Goal: Task Accomplishment & Management: Use online tool/utility

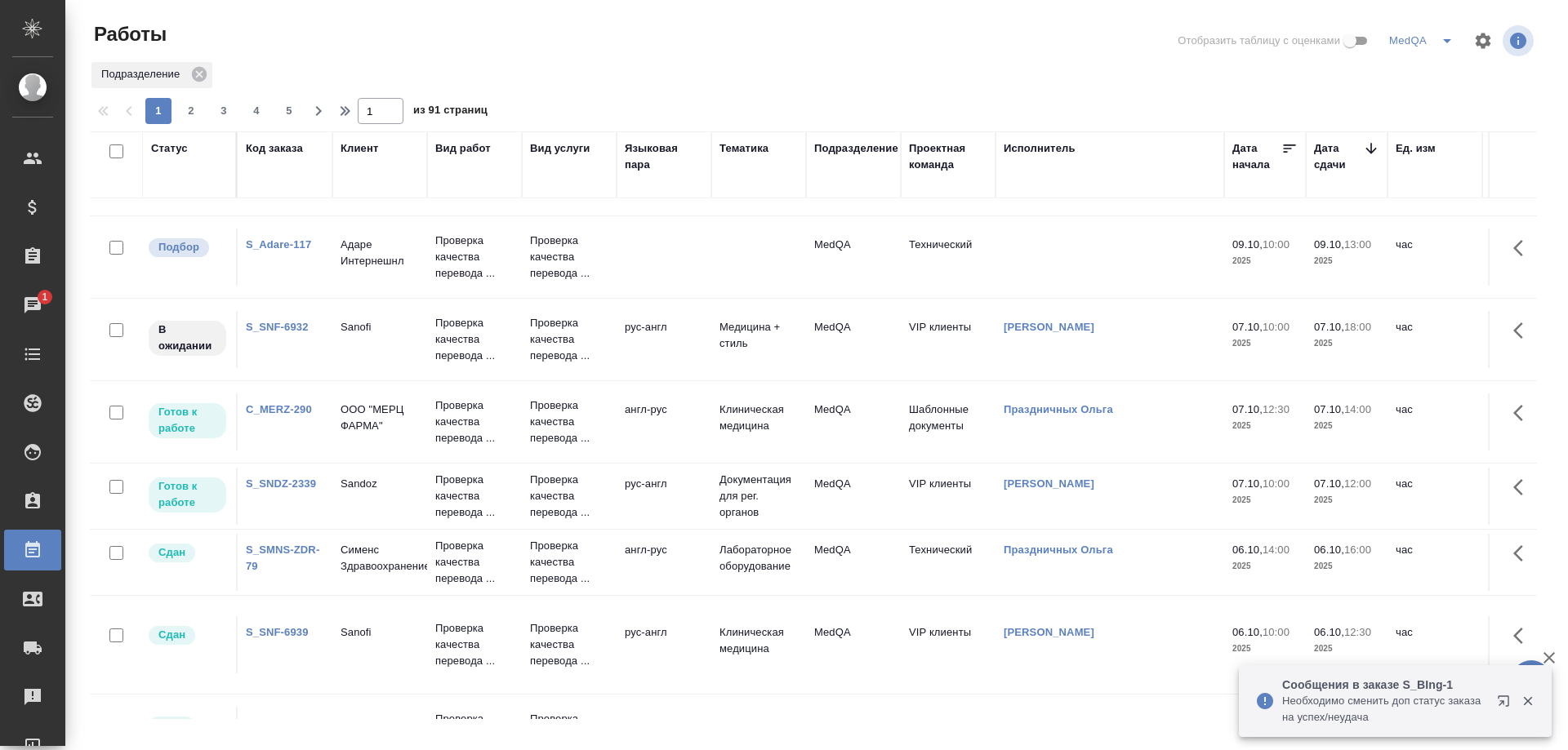
scroll to position [163, 0]
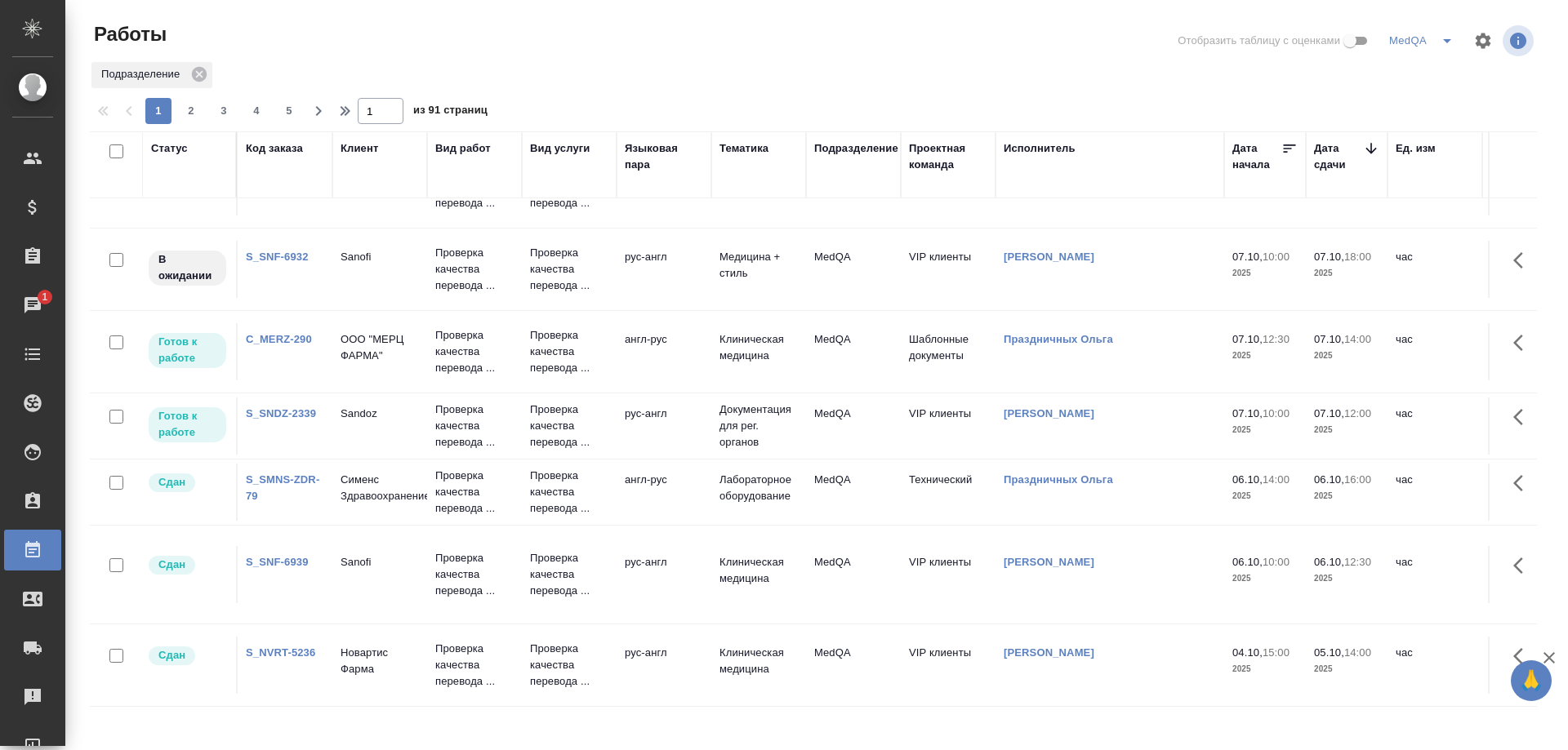
click at [283, 409] on link "S_SNDZ-2339" at bounding box center [280, 413] width 70 height 12
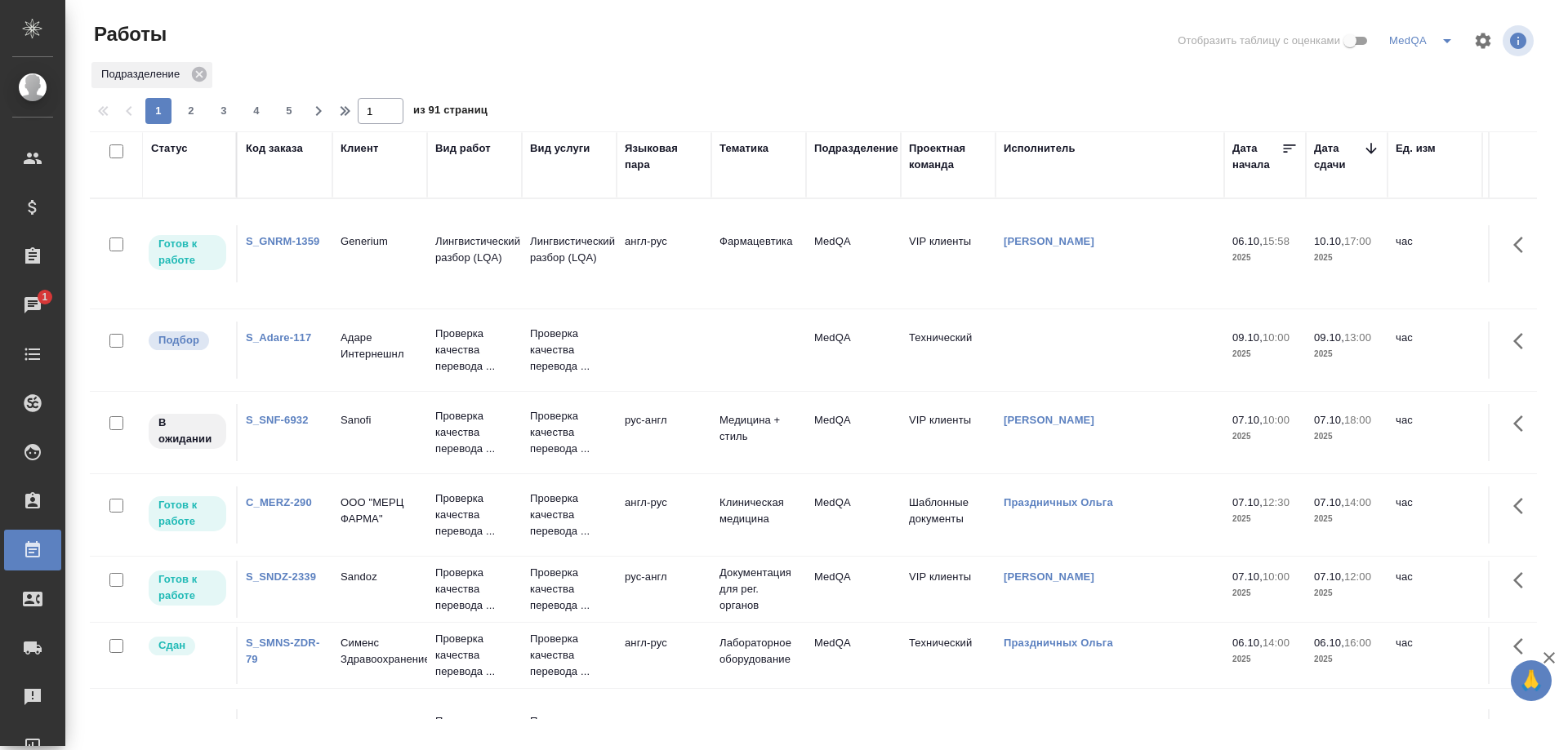
click at [288, 422] on link "S_SNF-6932" at bounding box center [277, 420] width 63 height 12
click at [265, 580] on link "S_SNDZ-2339" at bounding box center [280, 576] width 70 height 12
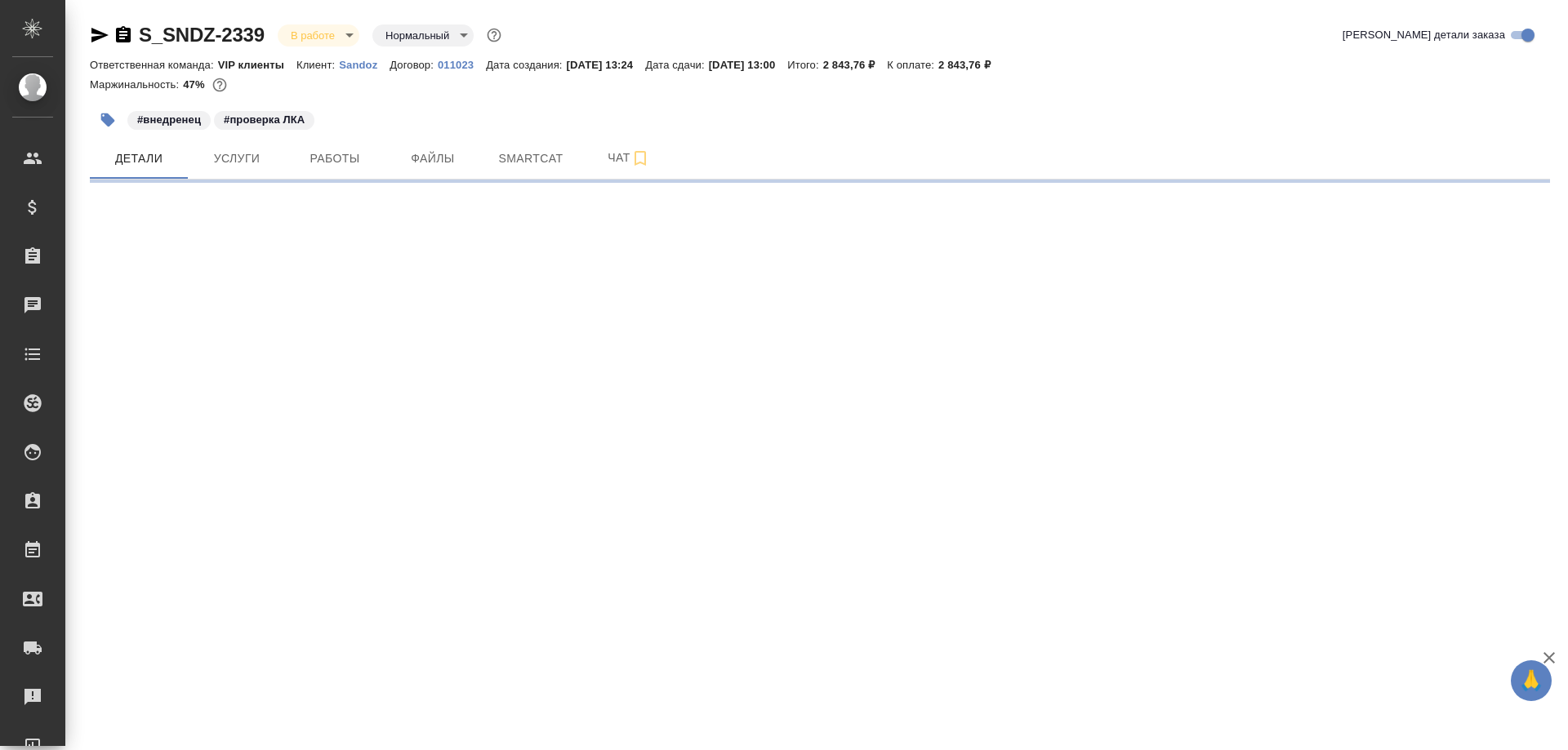
select select "RU"
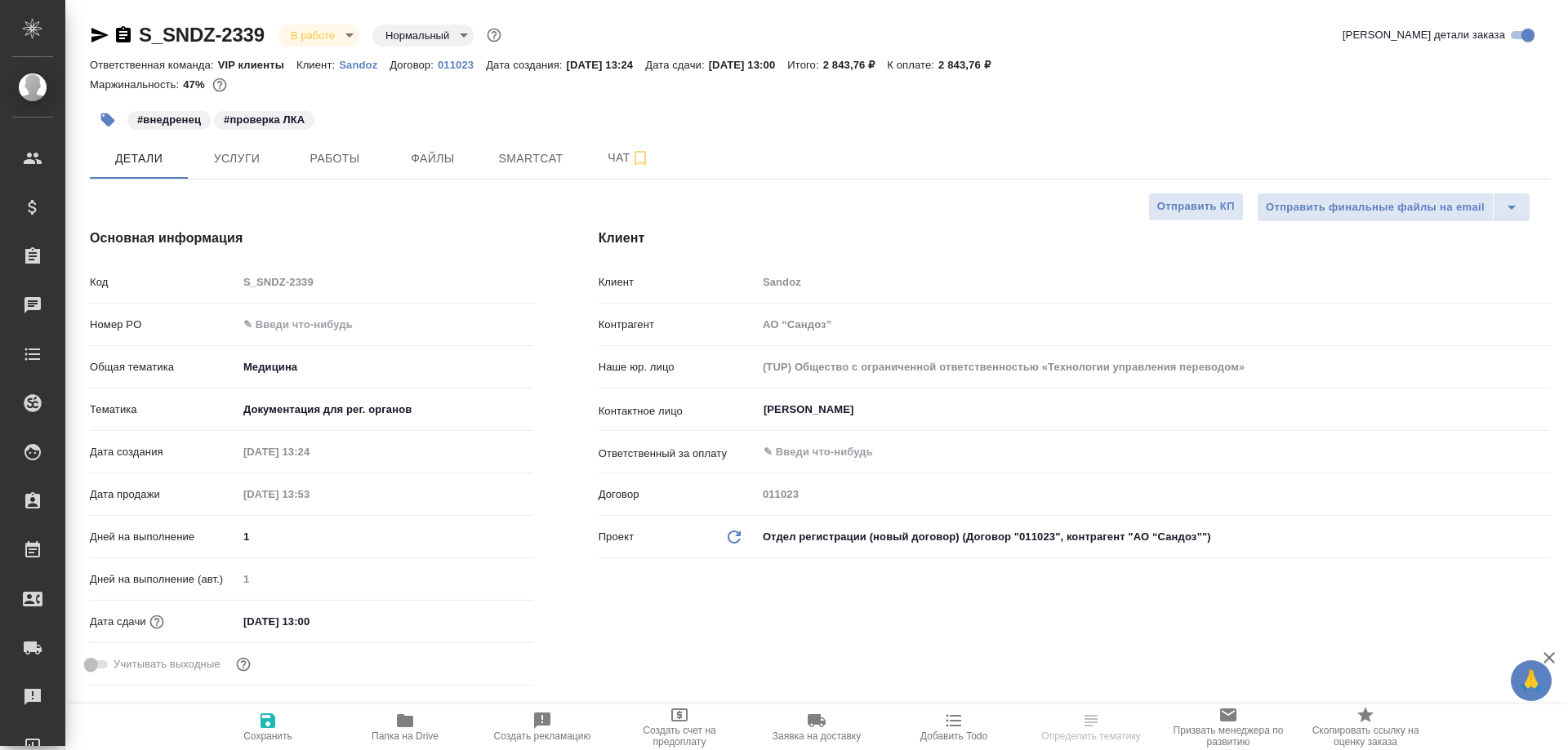
type textarea "x"
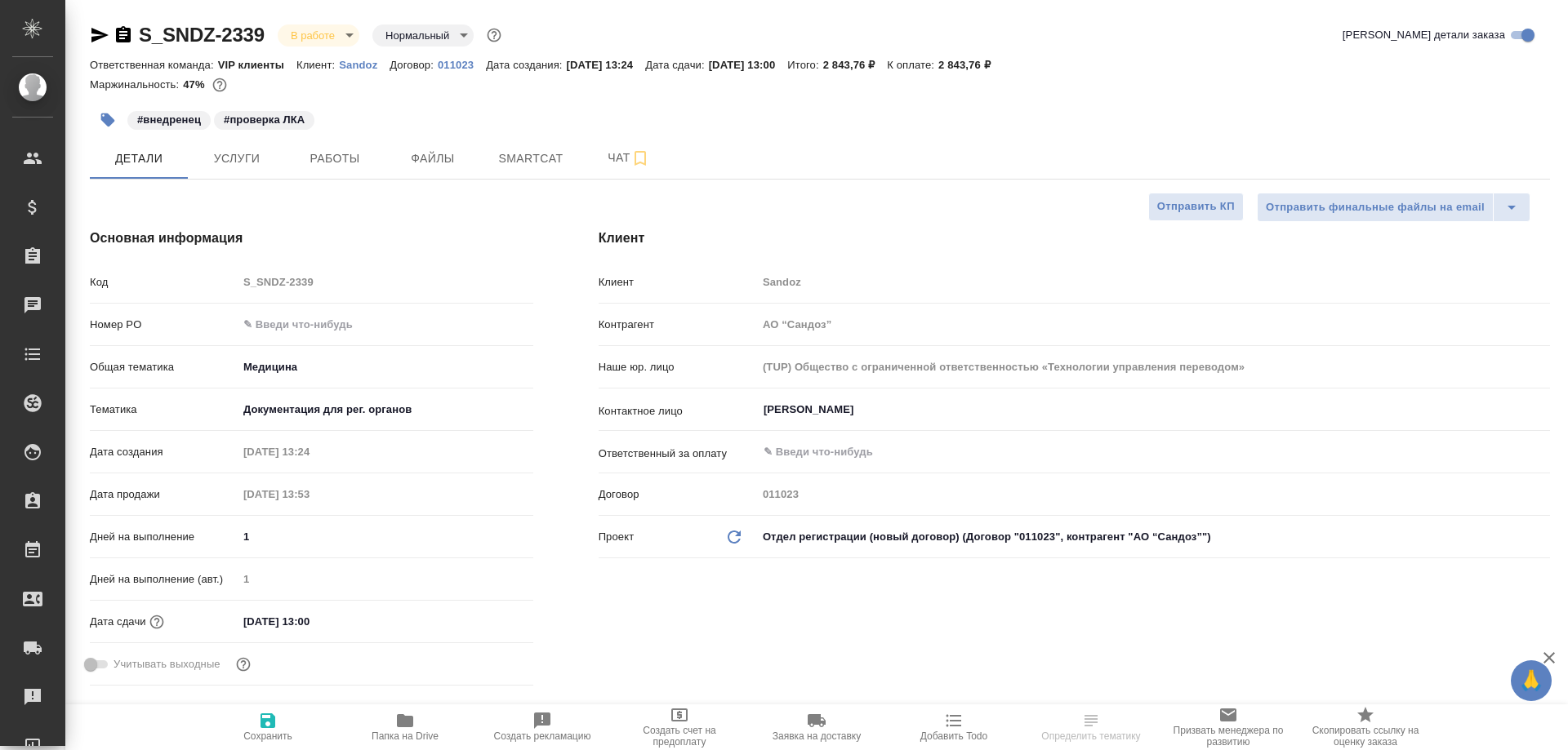
type textarea "x"
click at [514, 163] on span "Smartcat" at bounding box center [531, 159] width 78 height 20
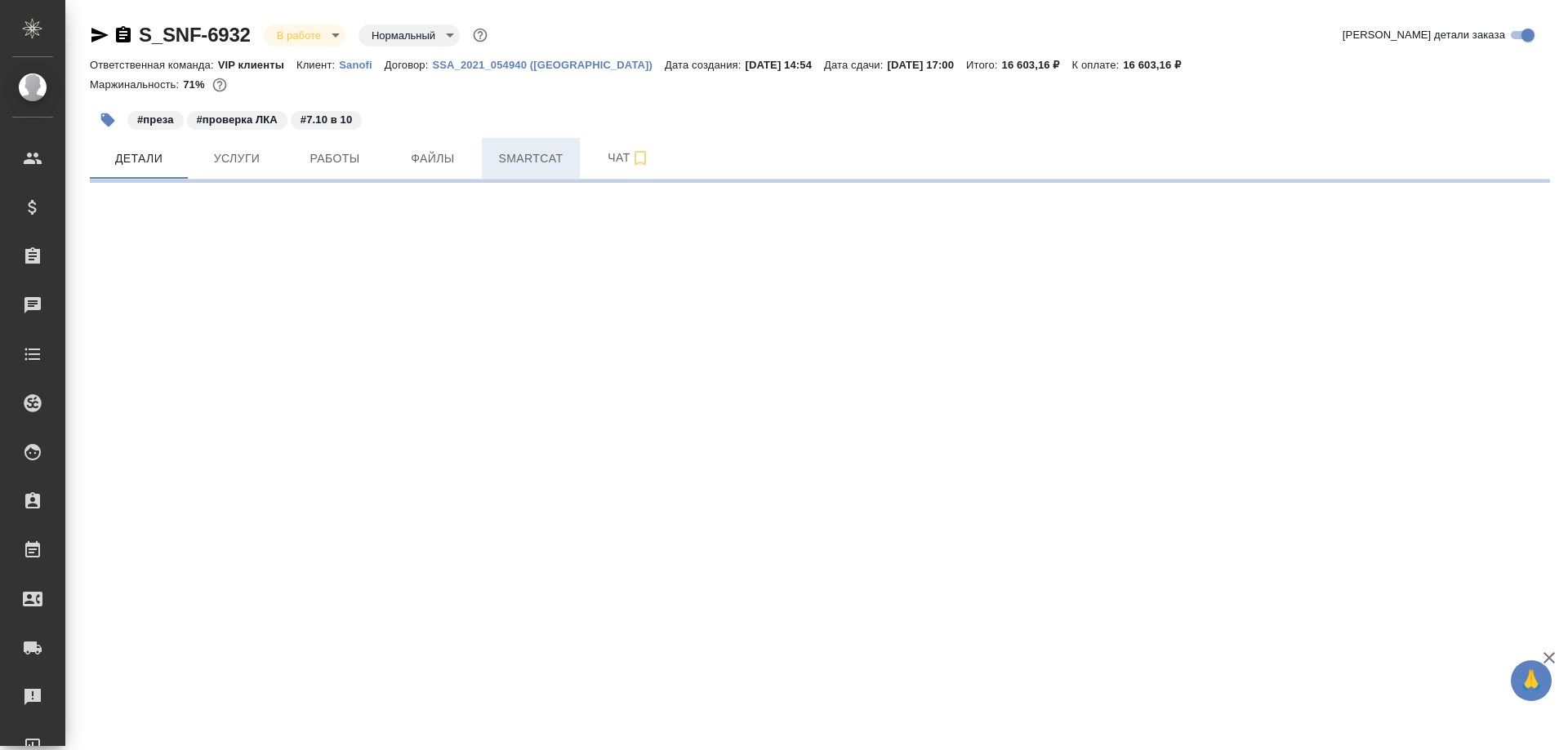
select select "RU"
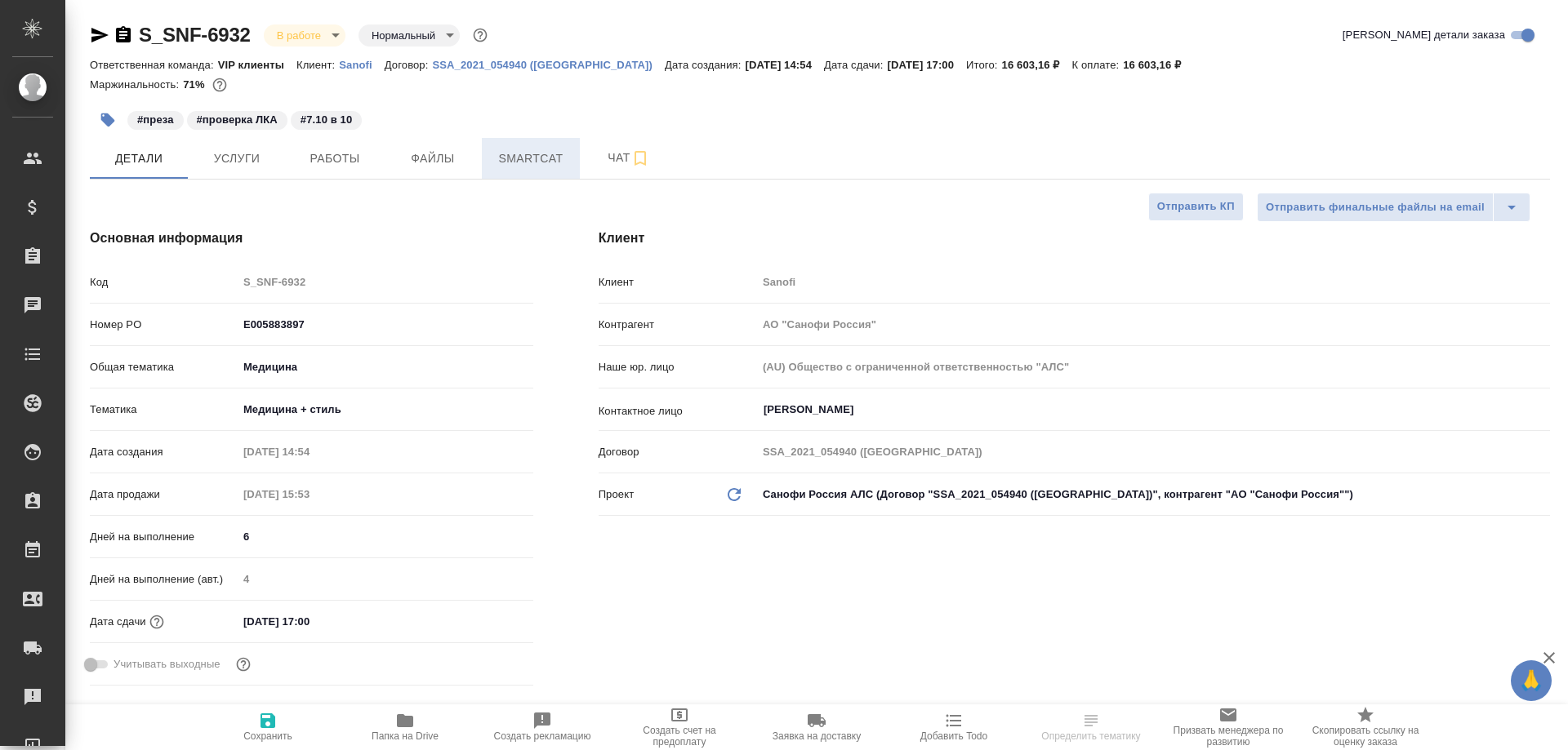
type textarea "x"
click at [534, 156] on span "Smartcat" at bounding box center [531, 159] width 78 height 20
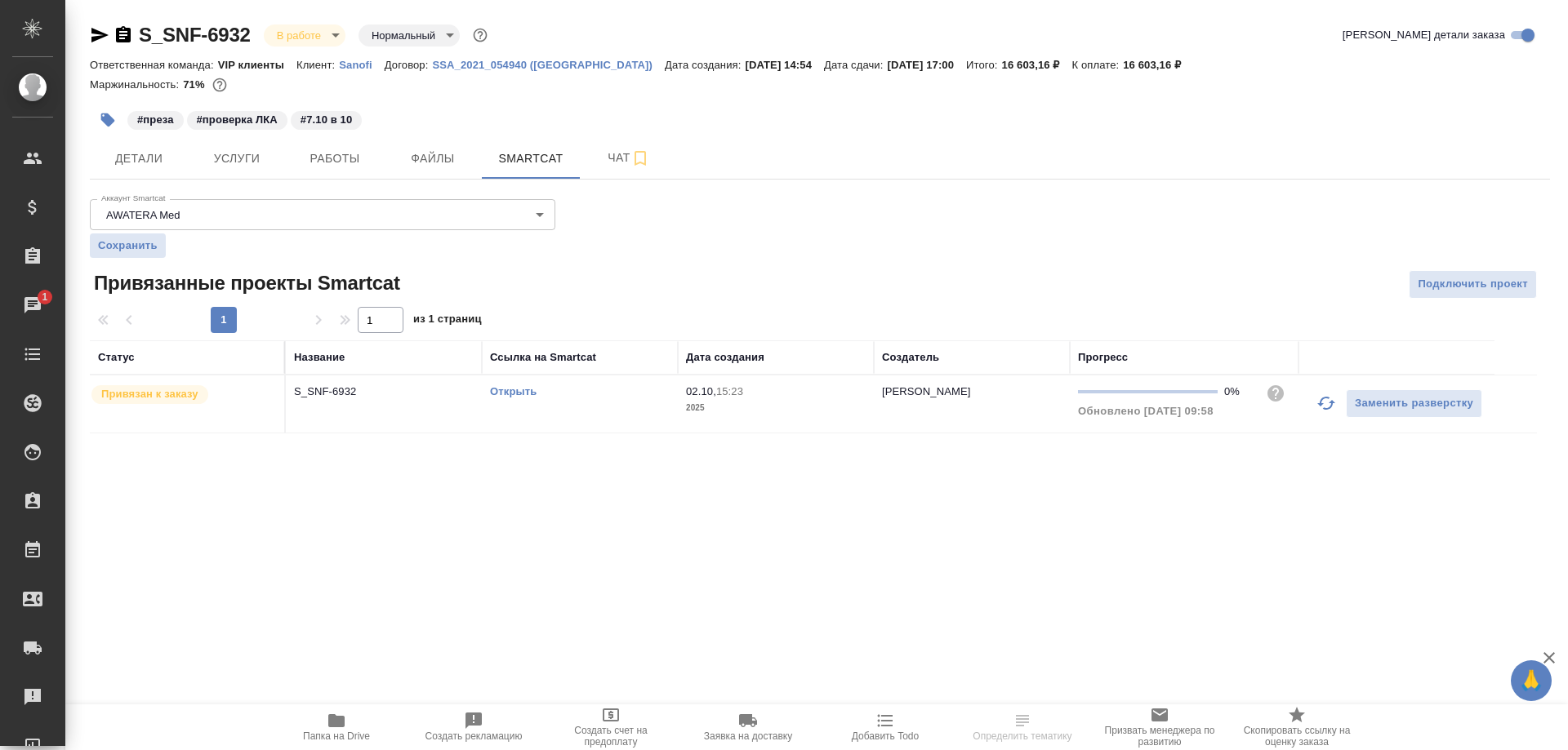
click at [523, 392] on link "Открыть" at bounding box center [513, 391] width 47 height 12
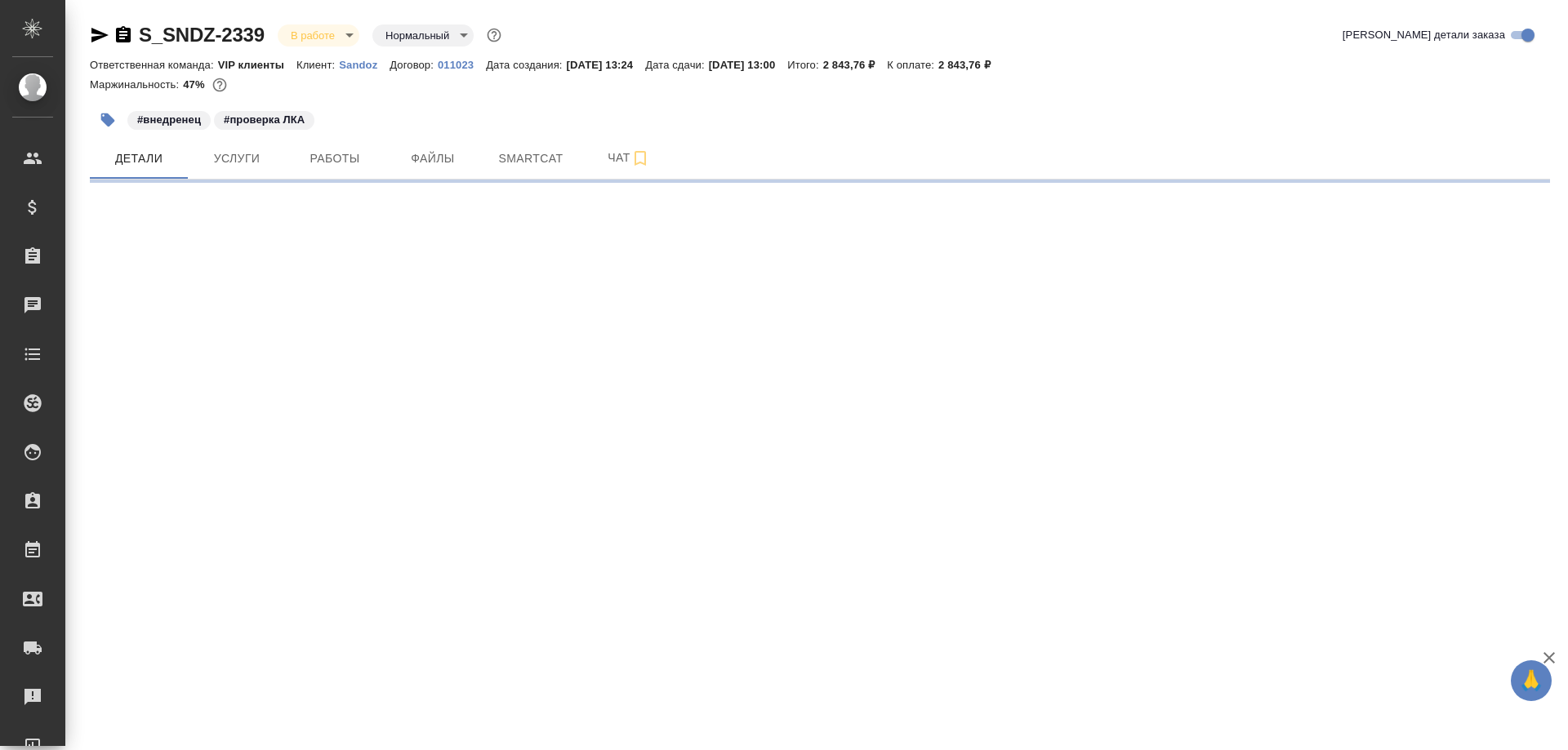
select select "RU"
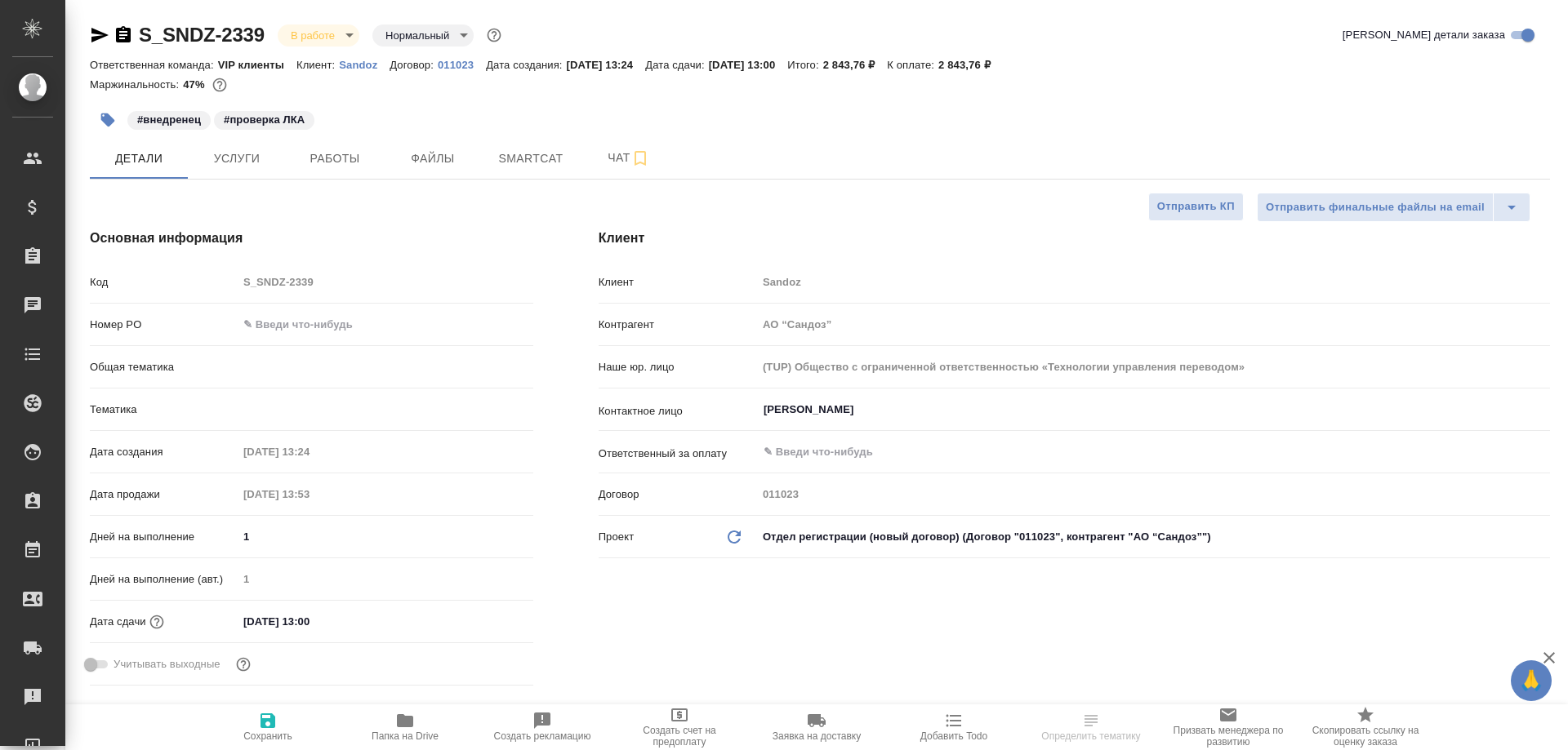
type input "VIP клиенты"
type textarea "x"
click at [408, 723] on icon "button" at bounding box center [405, 720] width 17 height 13
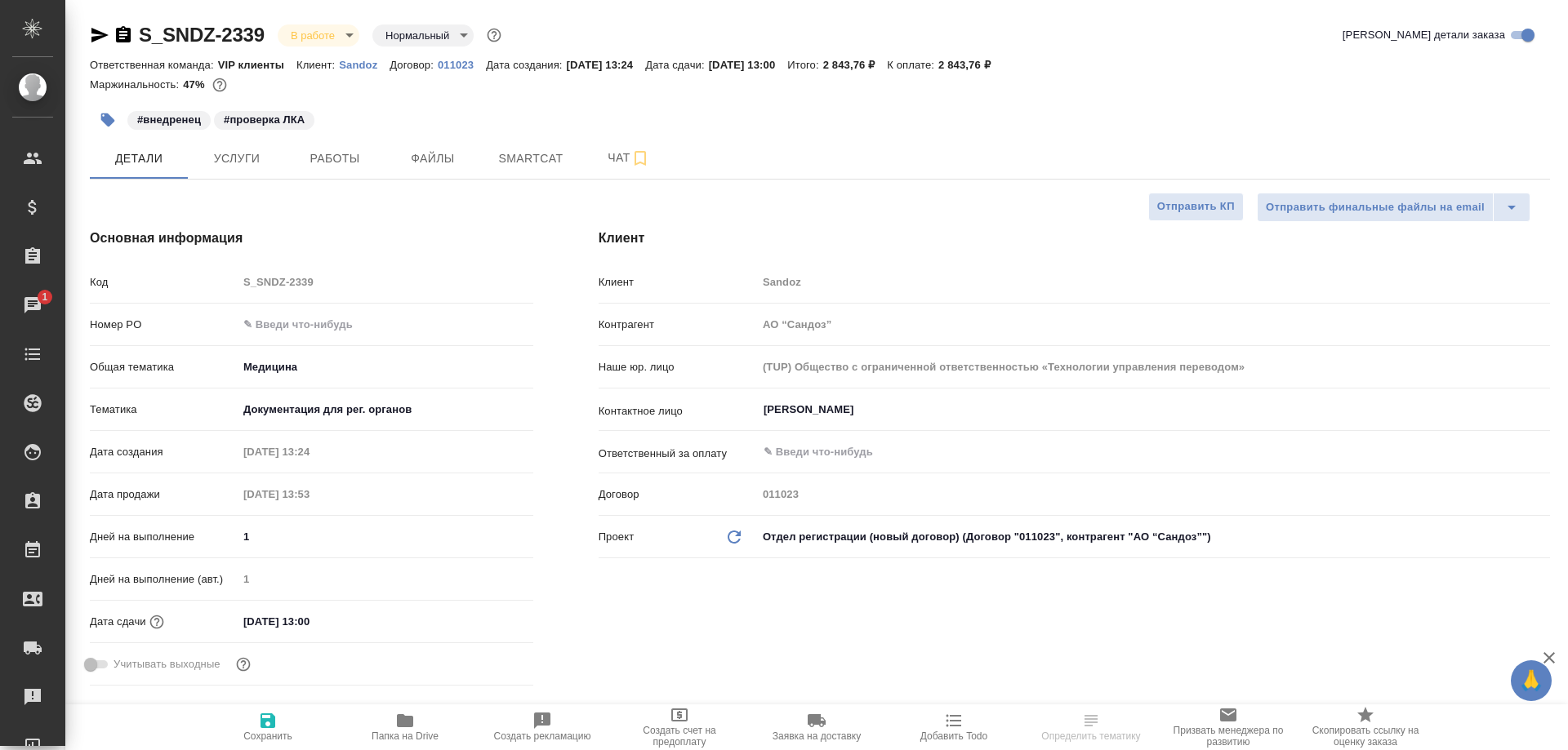
type textarea "x"
select select "RU"
type textarea "x"
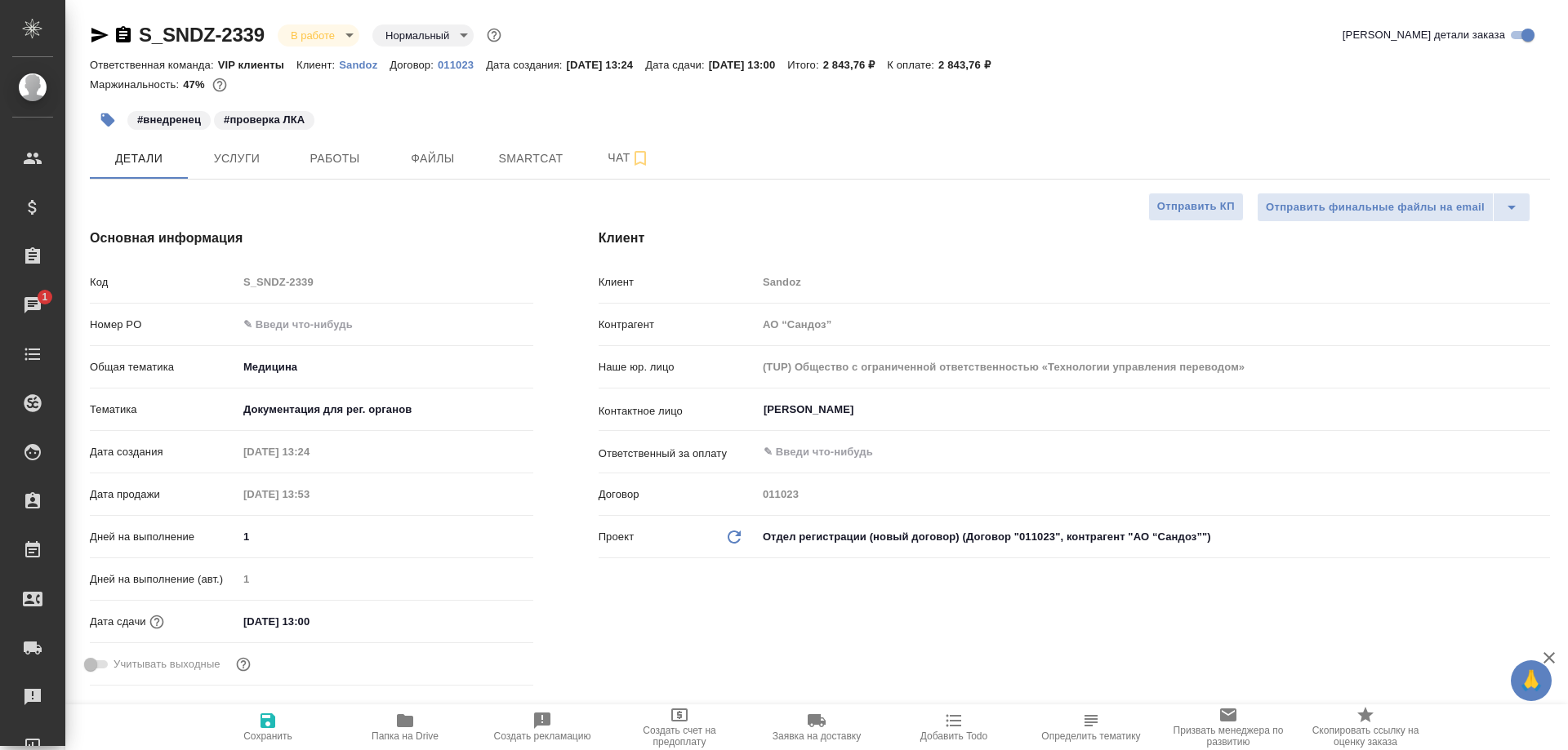
type textarea "x"
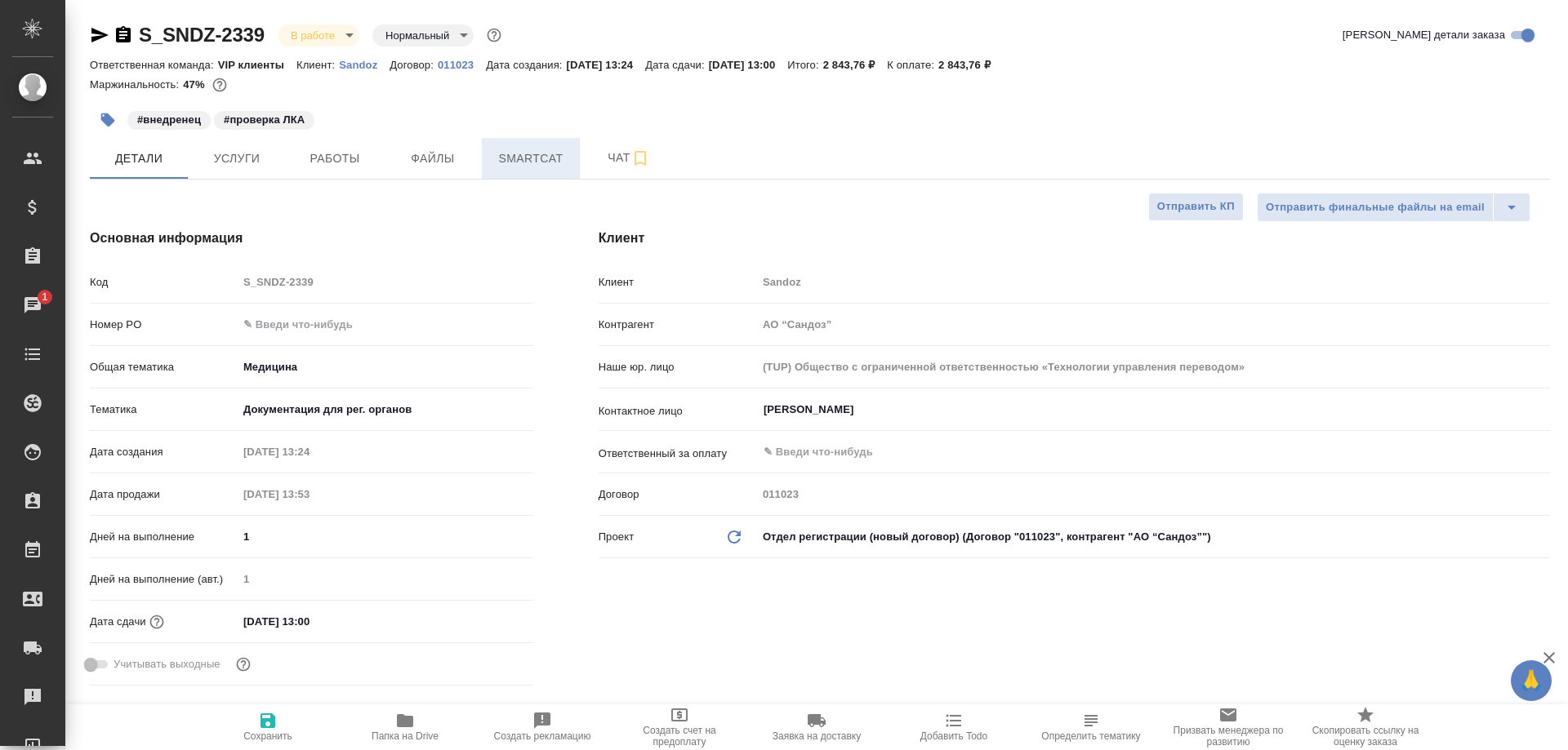
click at [554, 168] on span "Smartcat" at bounding box center [531, 159] width 78 height 20
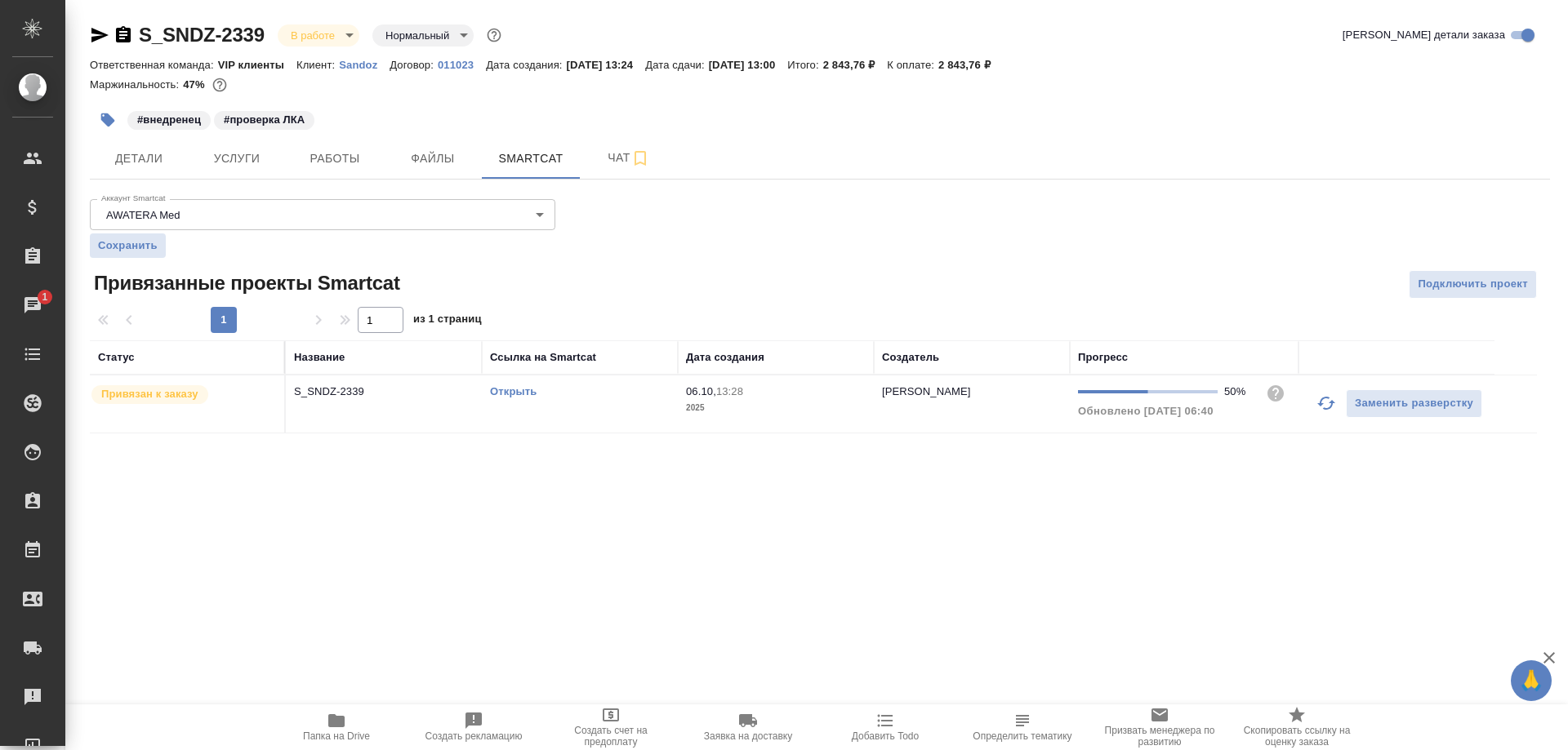
click at [507, 394] on link "Открыть" at bounding box center [513, 391] width 47 height 12
click at [329, 164] on span "Работы" at bounding box center [334, 159] width 78 height 20
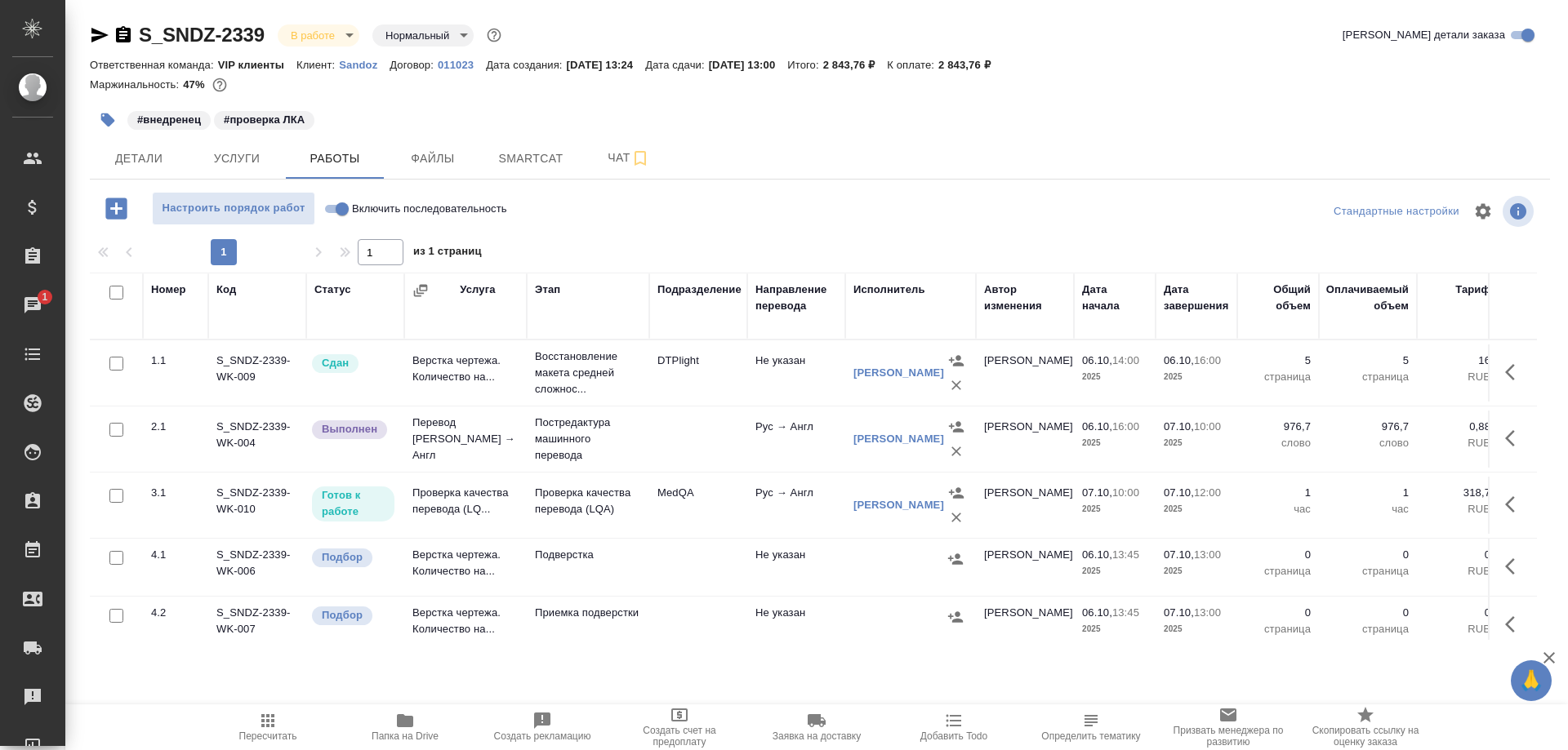
click at [460, 526] on td "Проверка качества перевода (LQ..." at bounding box center [466, 504] width 123 height 57
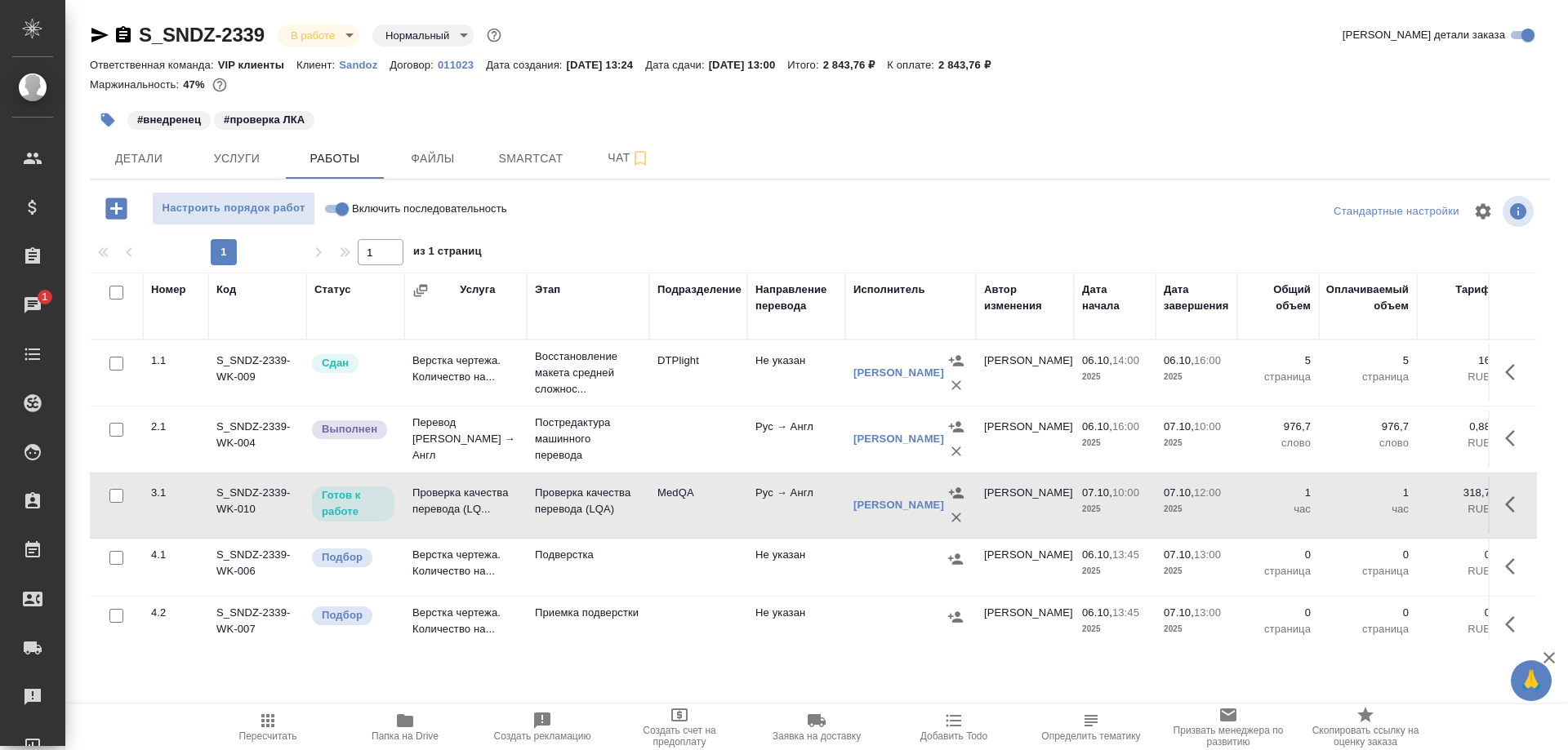
click at [460, 526] on td "Проверка качества перевода (LQ..." at bounding box center [466, 504] width 123 height 57
click at [334, 207] on input "Включить последовательность" at bounding box center [342, 208] width 59 height 20
checkbox input "true"
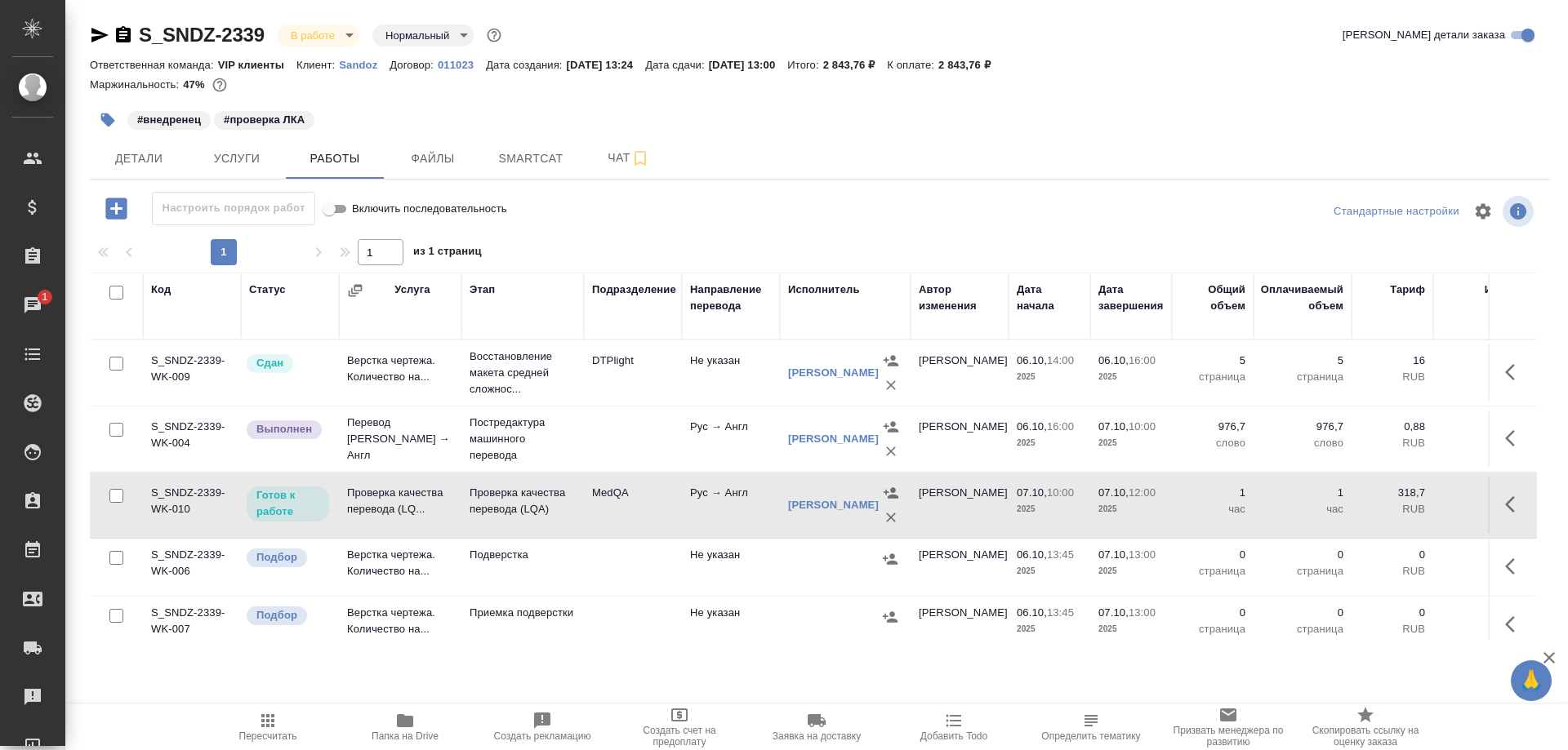
click at [342, 209] on input "Включить последовательность" at bounding box center [329, 208] width 59 height 20
checkbox input "false"
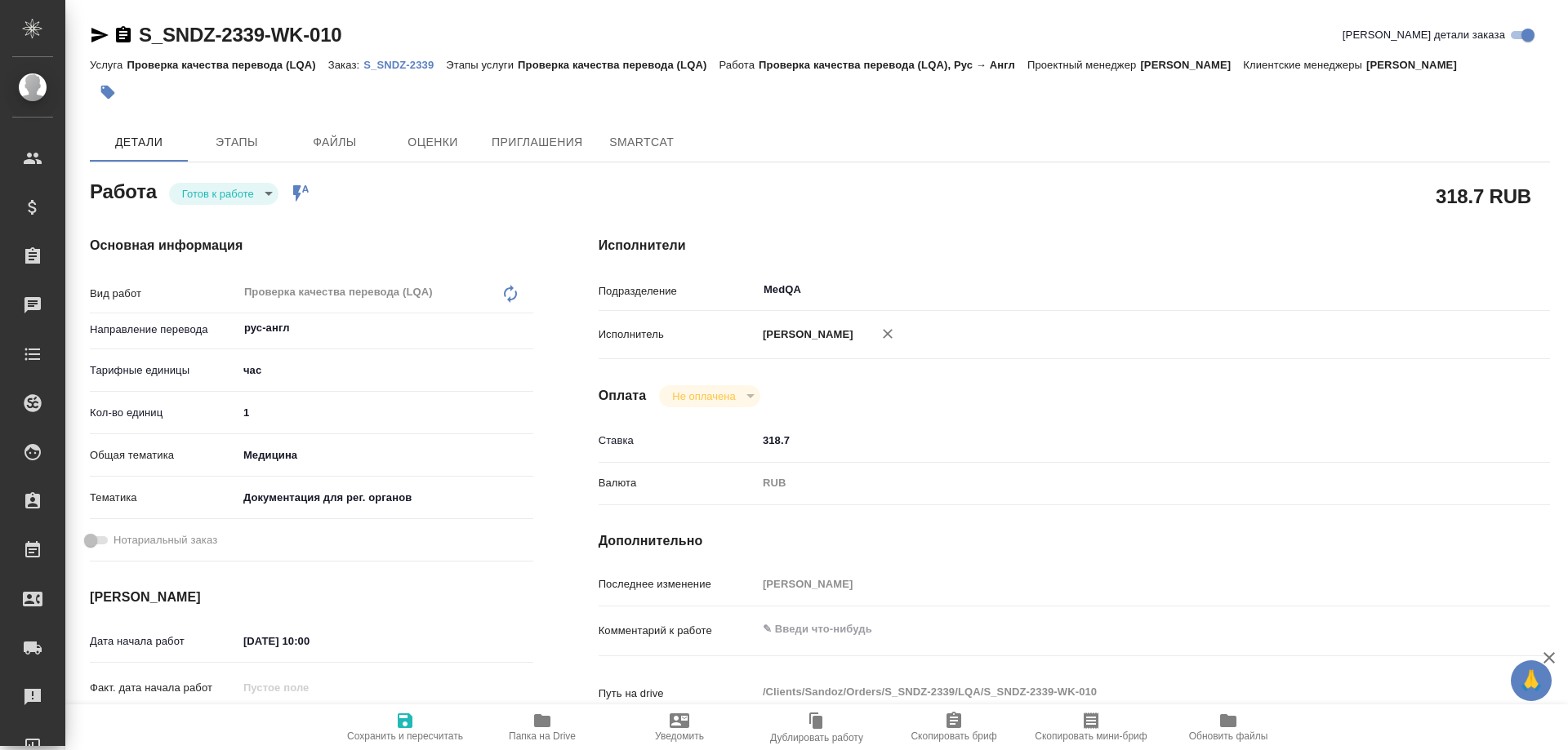
type textarea "x"
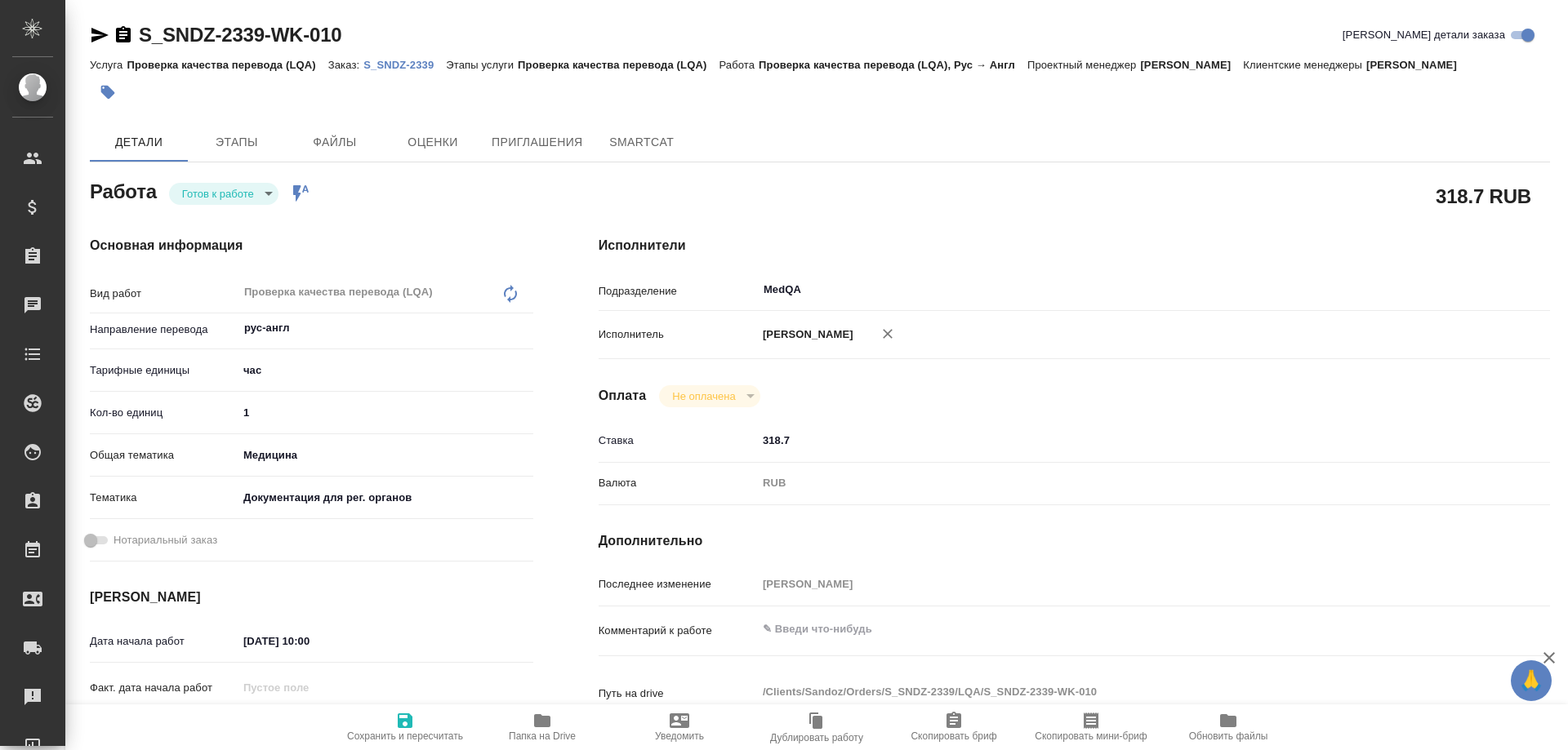
type textarea "x"
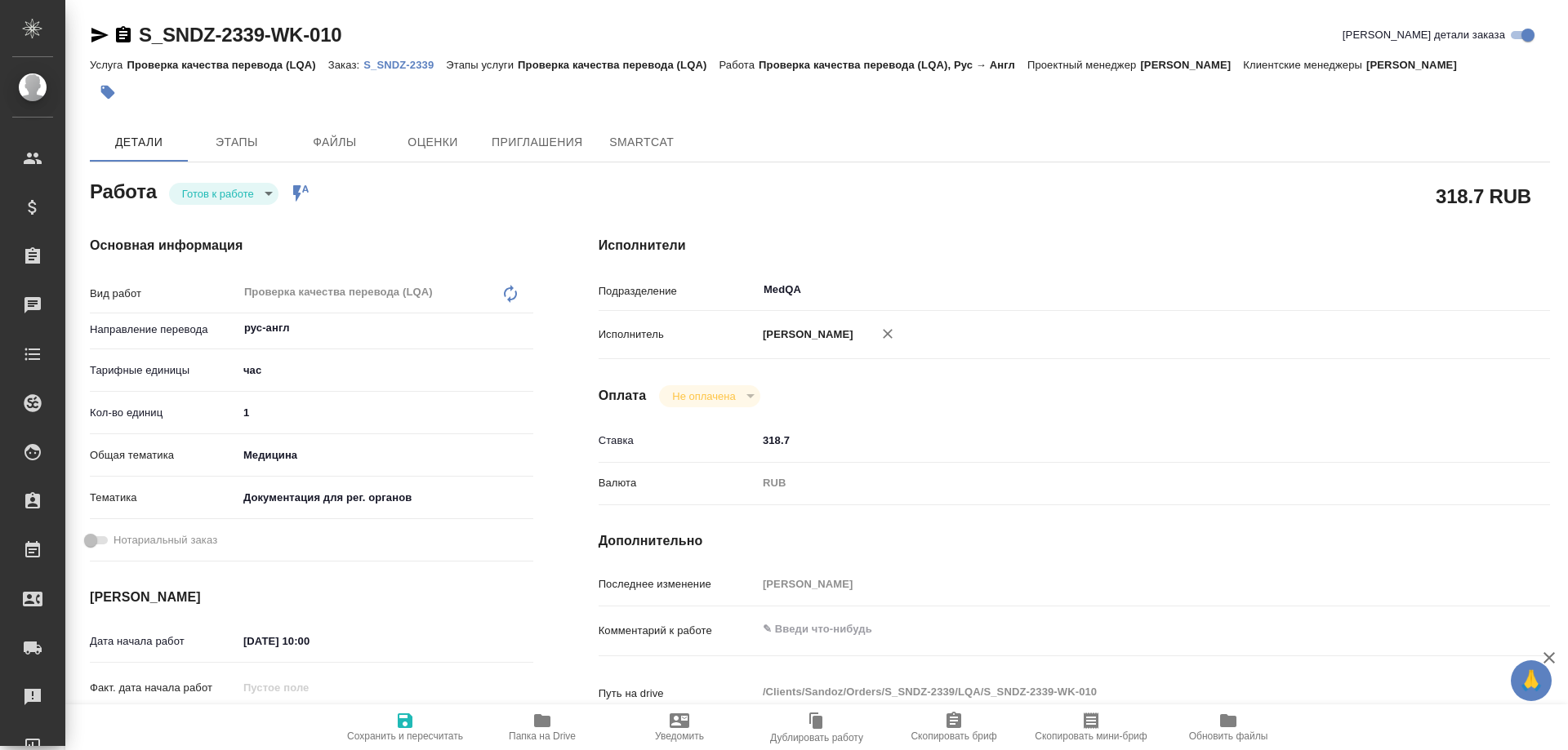
type textarea "x"
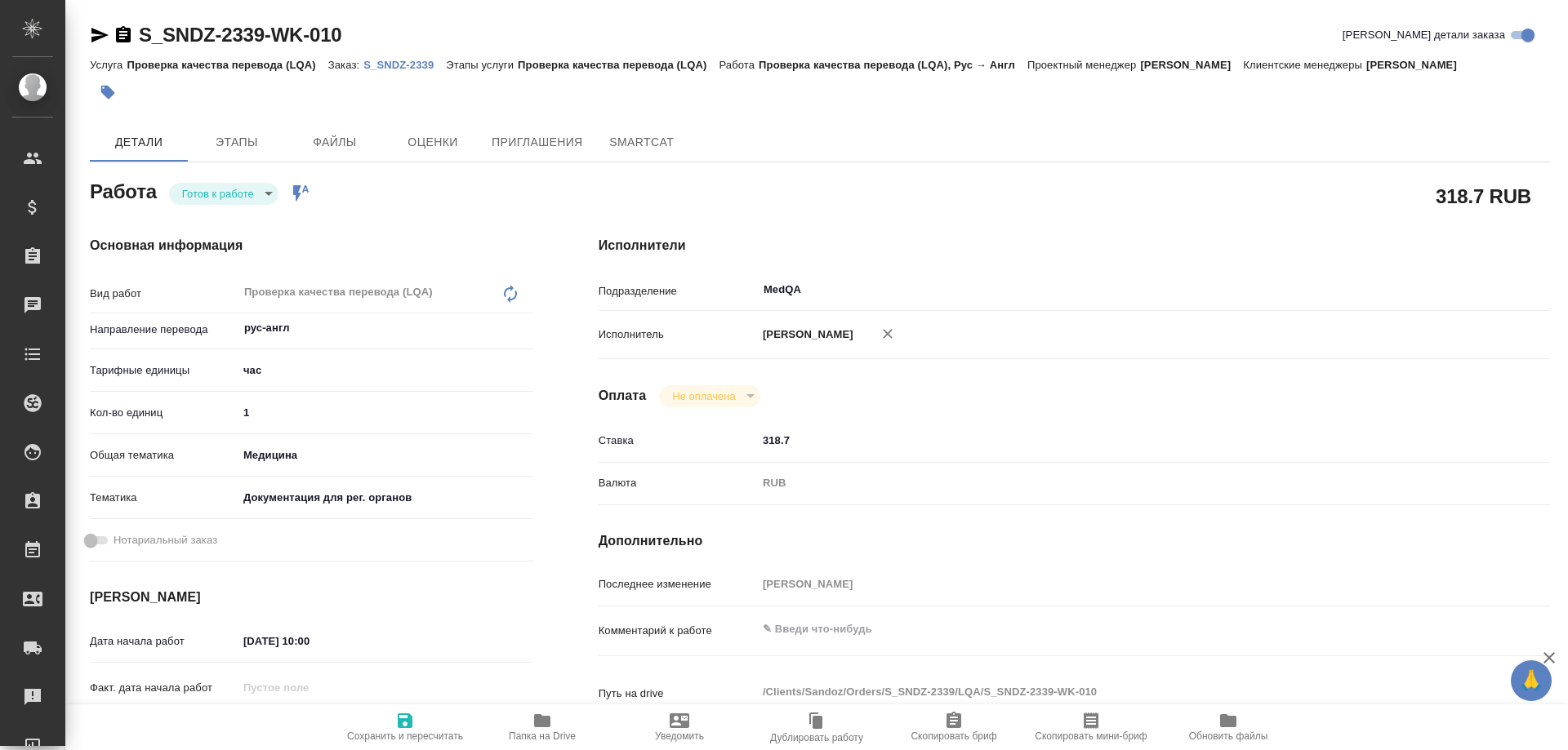
type textarea "x"
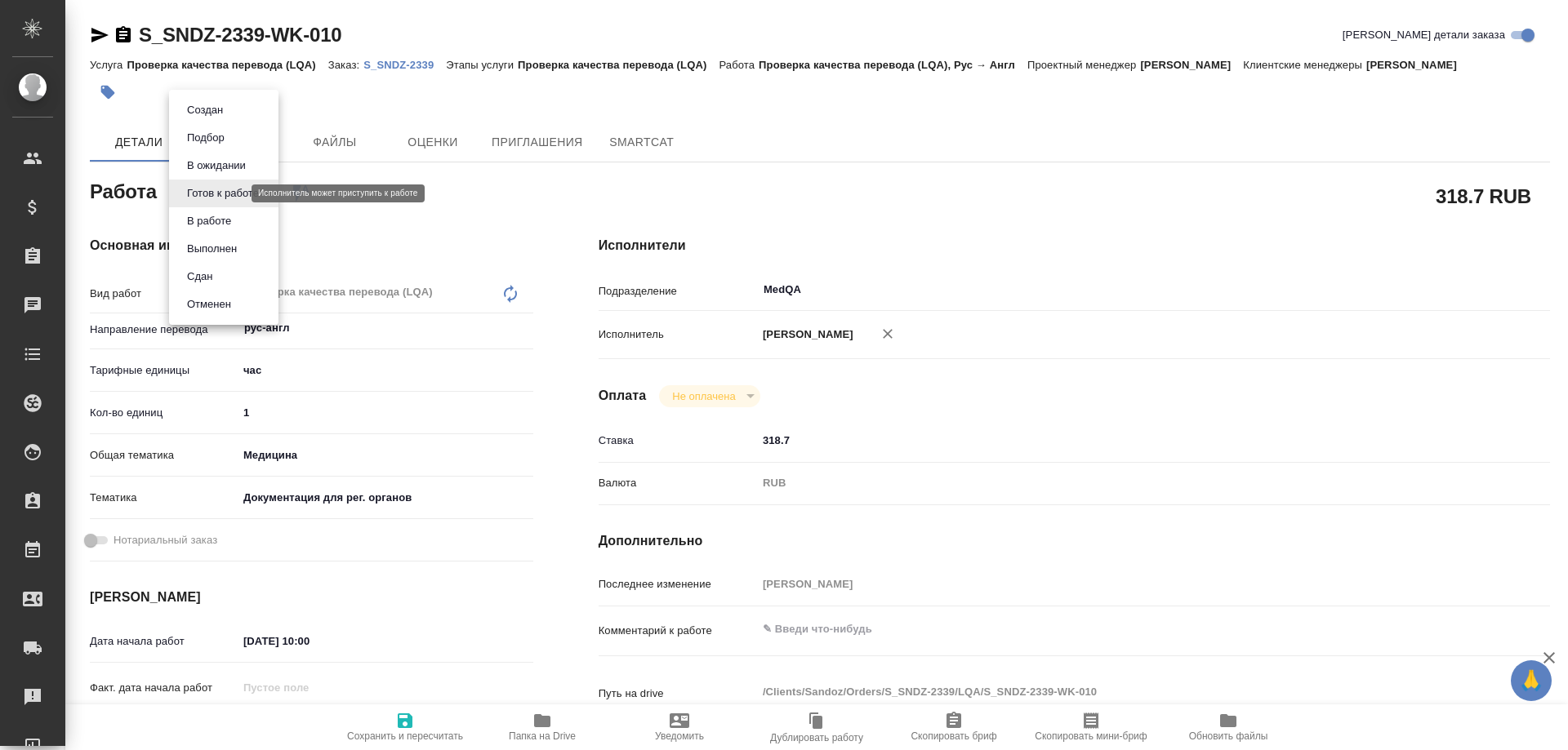
click at [233, 195] on body "🙏 .cls-1 fill:#fff; AWATERA Solovyova Elena Клиенты Спецификации Заказы Чаты To…" at bounding box center [784, 375] width 1568 height 750
type textarea "x"
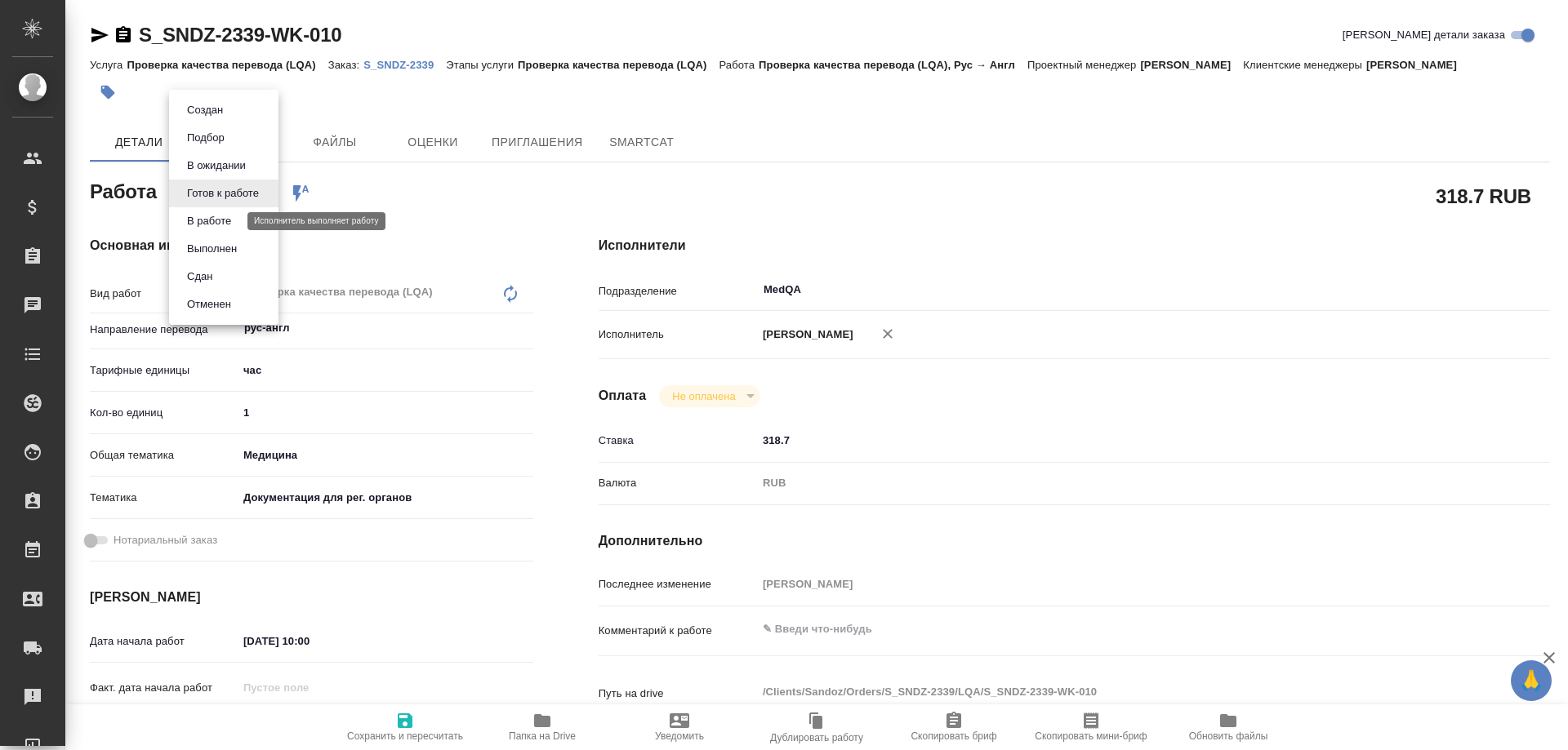
type textarea "x"
click at [224, 222] on button "В работе" at bounding box center [210, 221] width 54 height 18
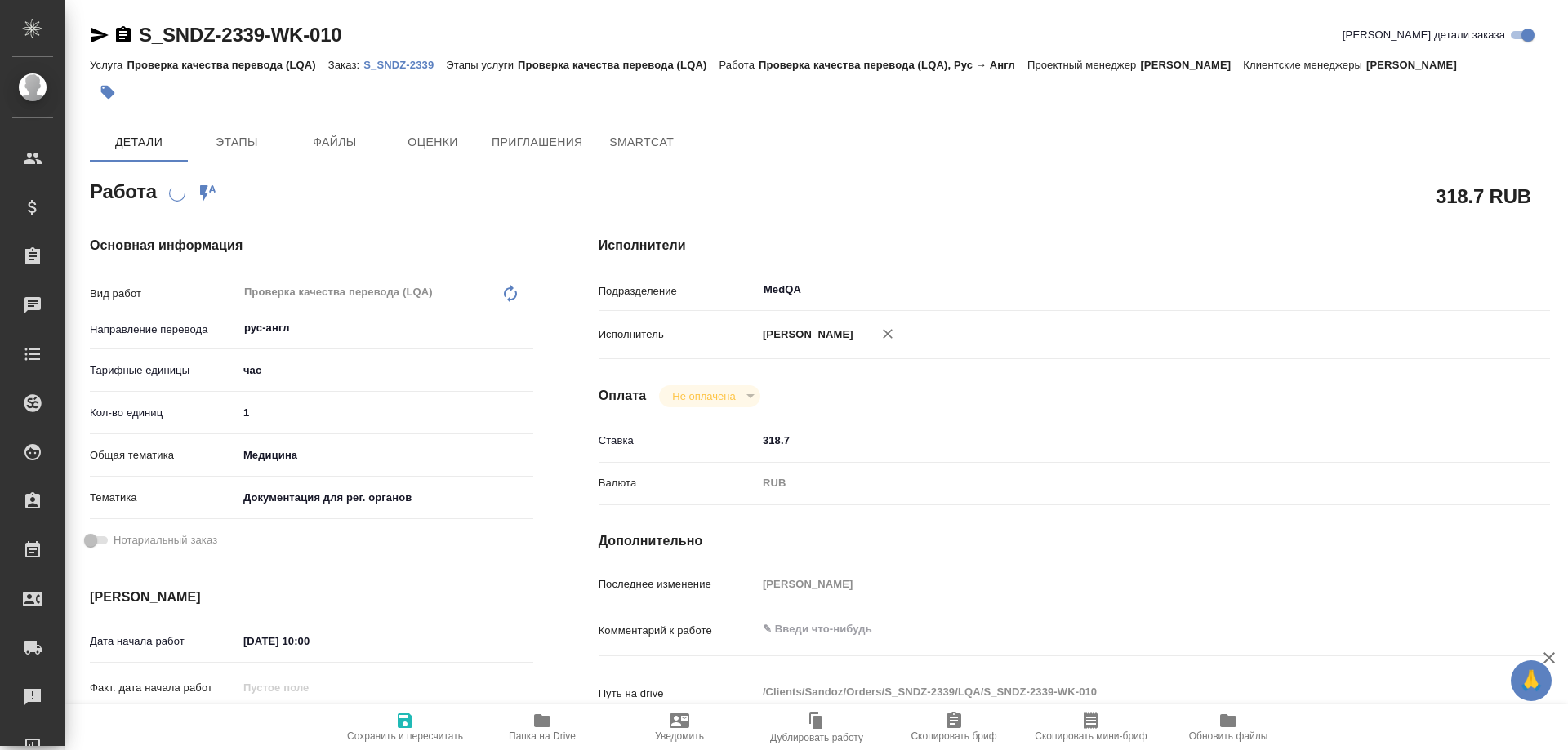
type textarea "x"
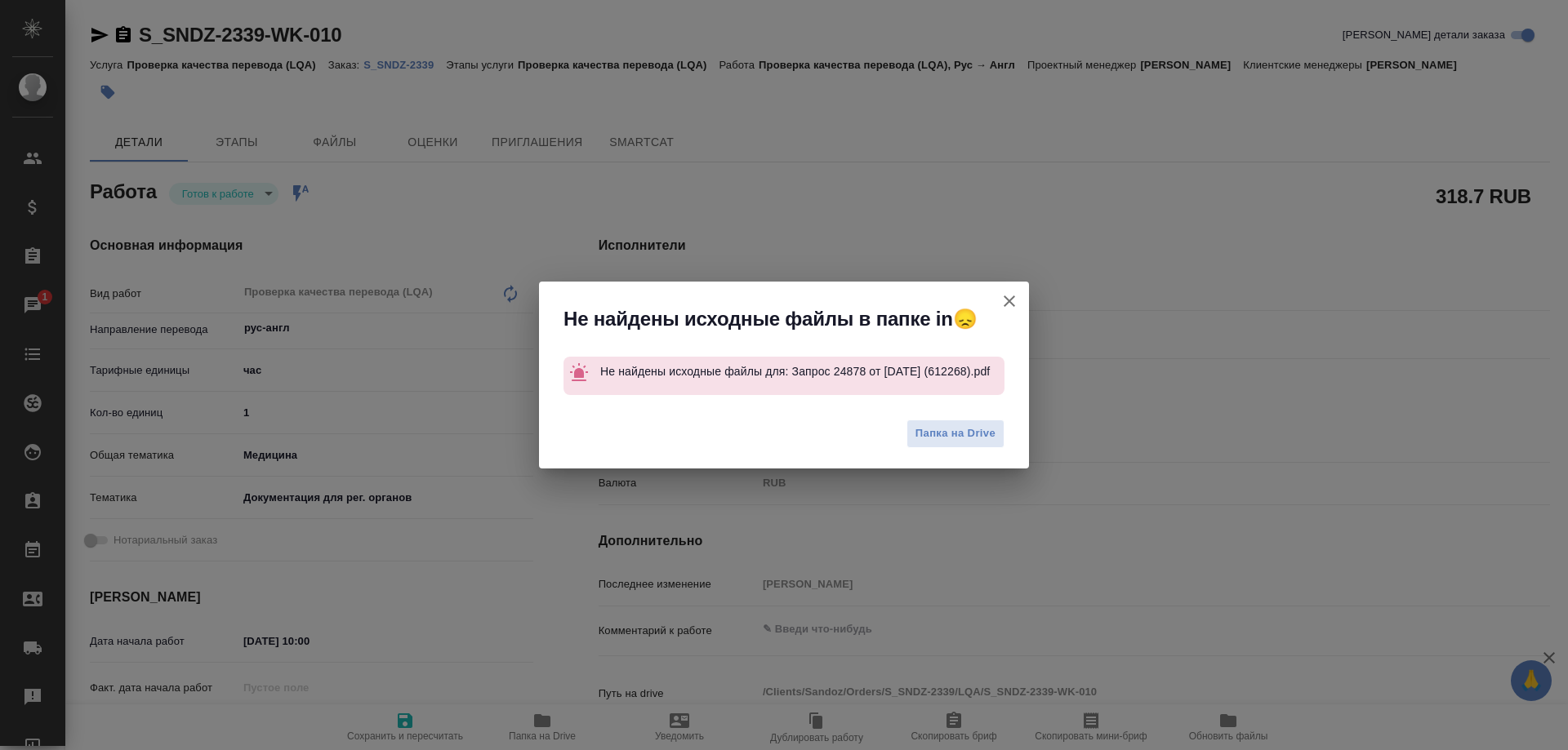
type textarea "x"
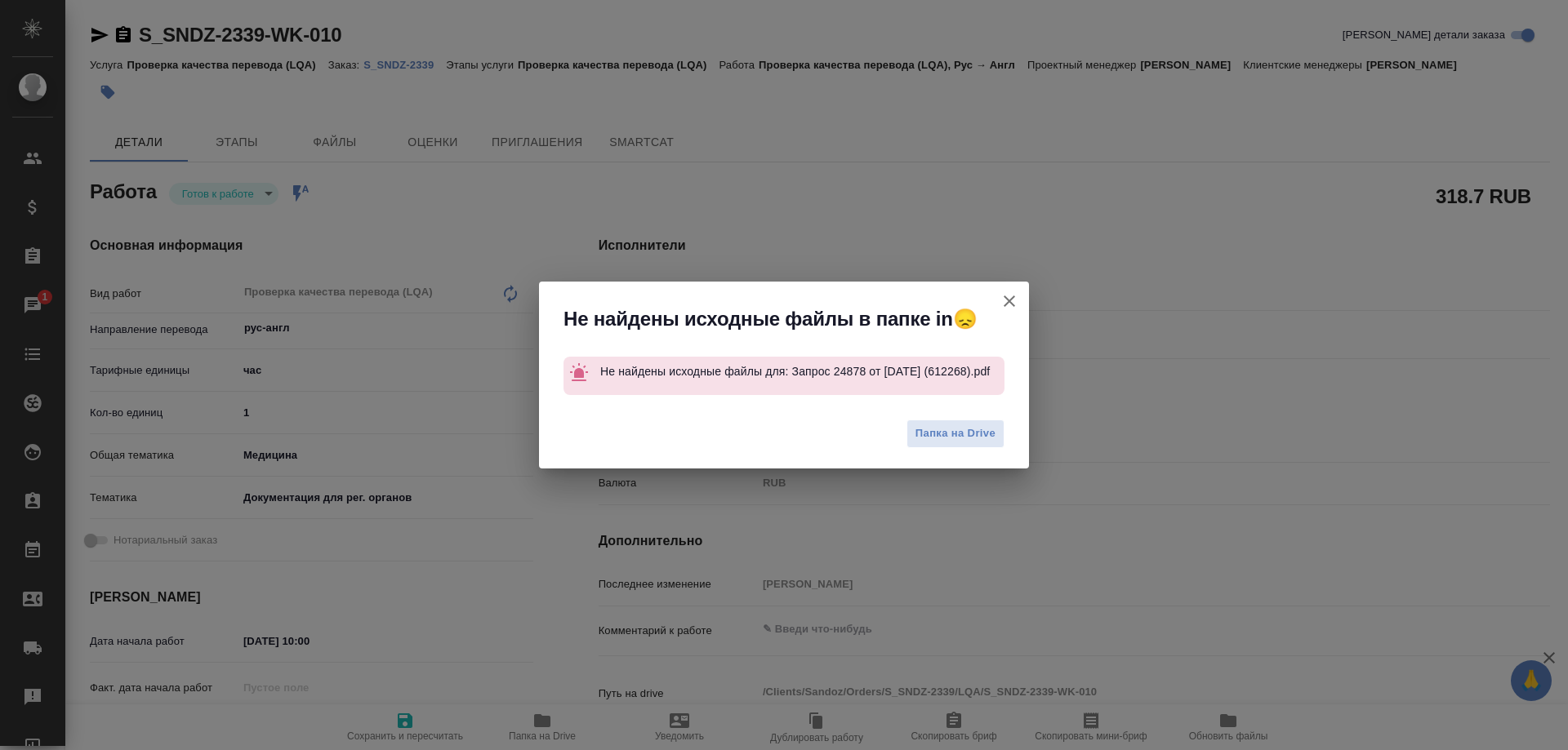
type textarea "x"
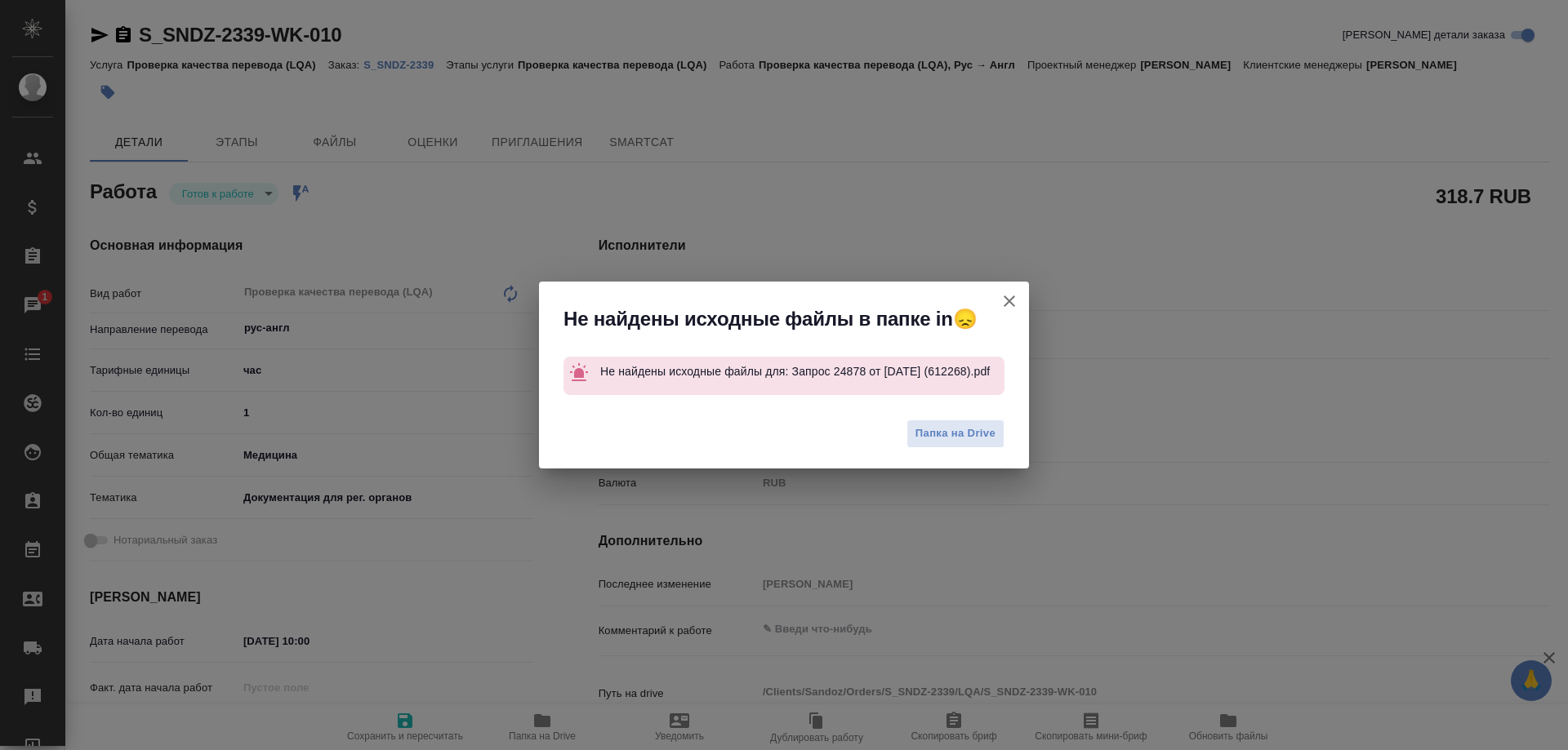
type textarea "x"
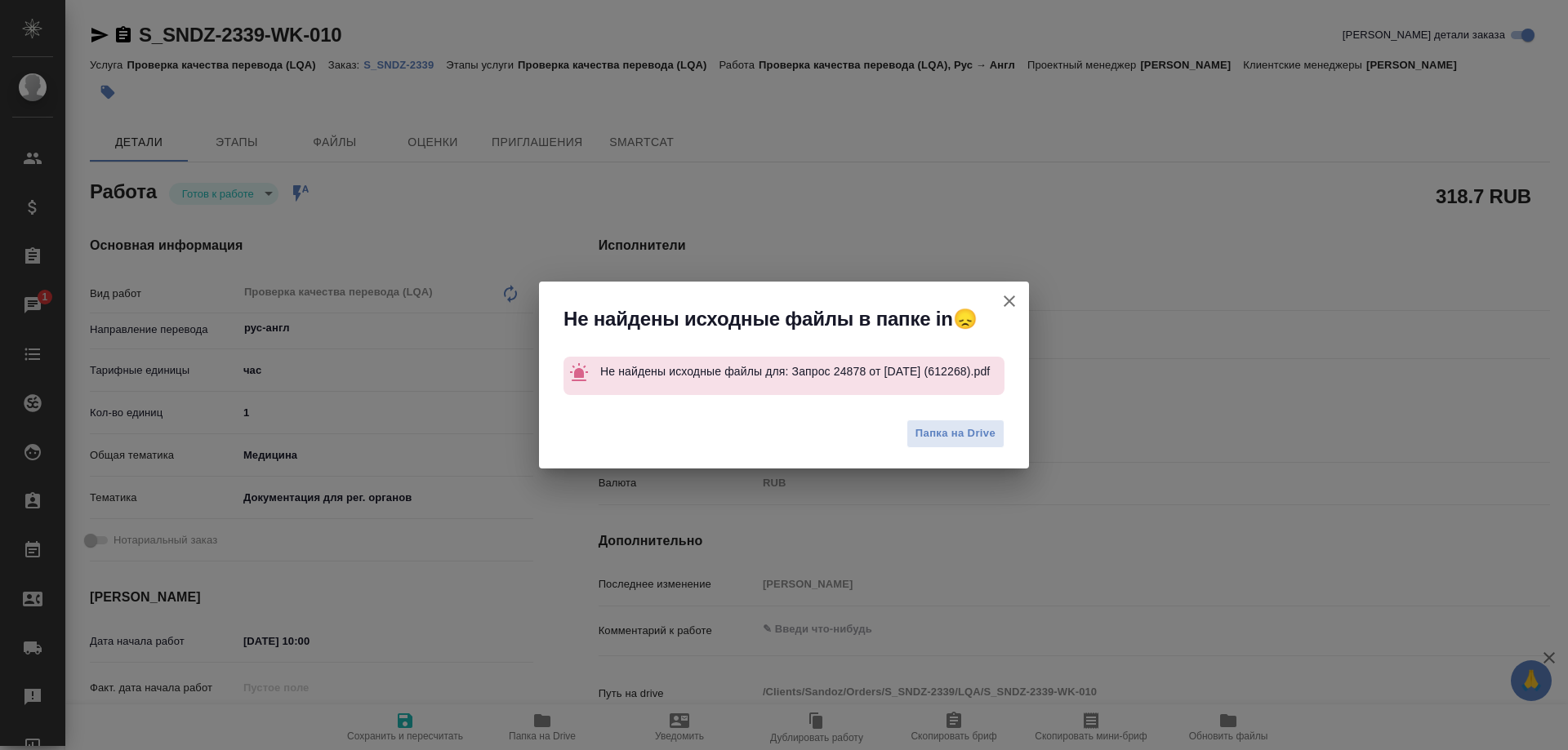
click at [1019, 301] on icon "button" at bounding box center [1008, 301] width 20 height 20
type textarea "x"
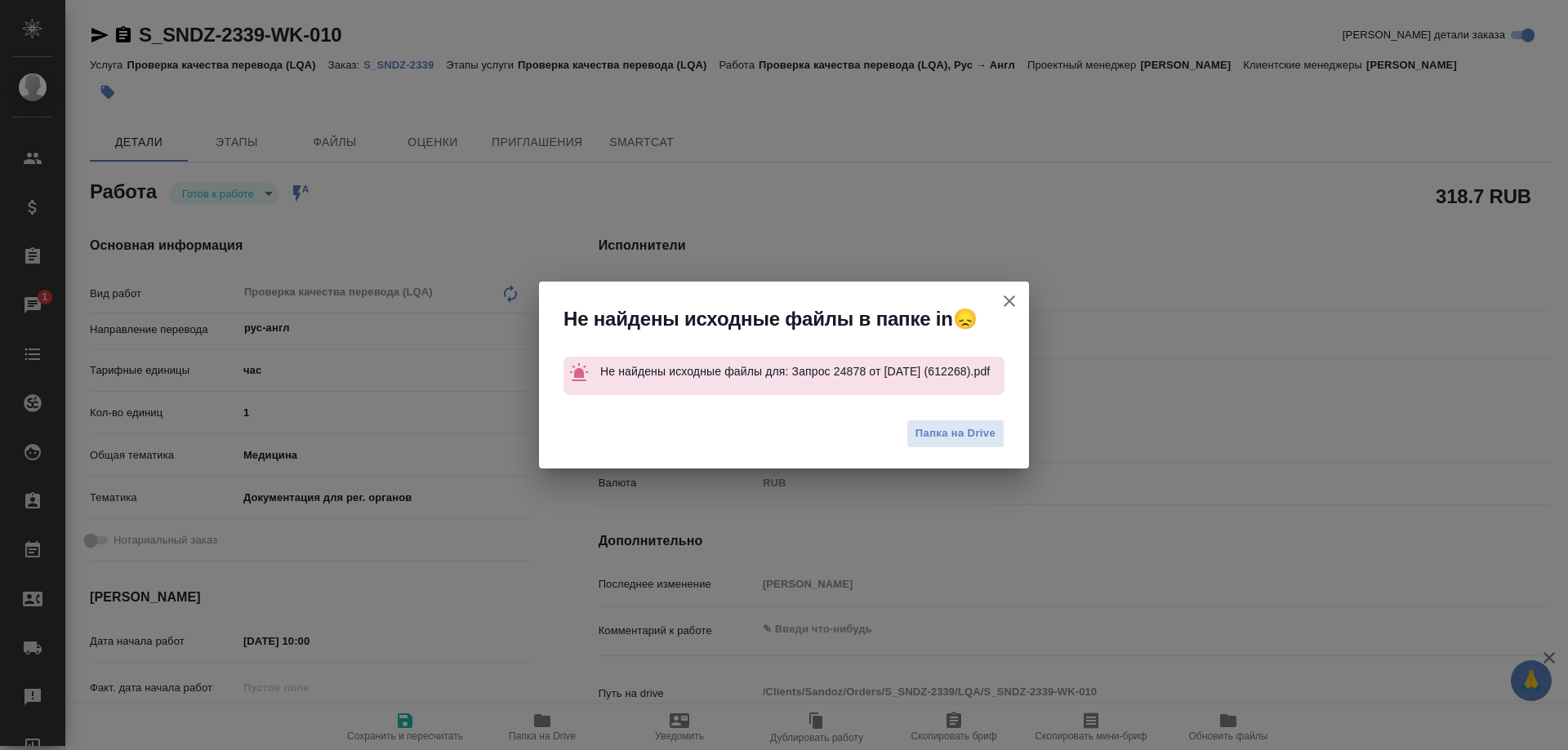
type textarea "x"
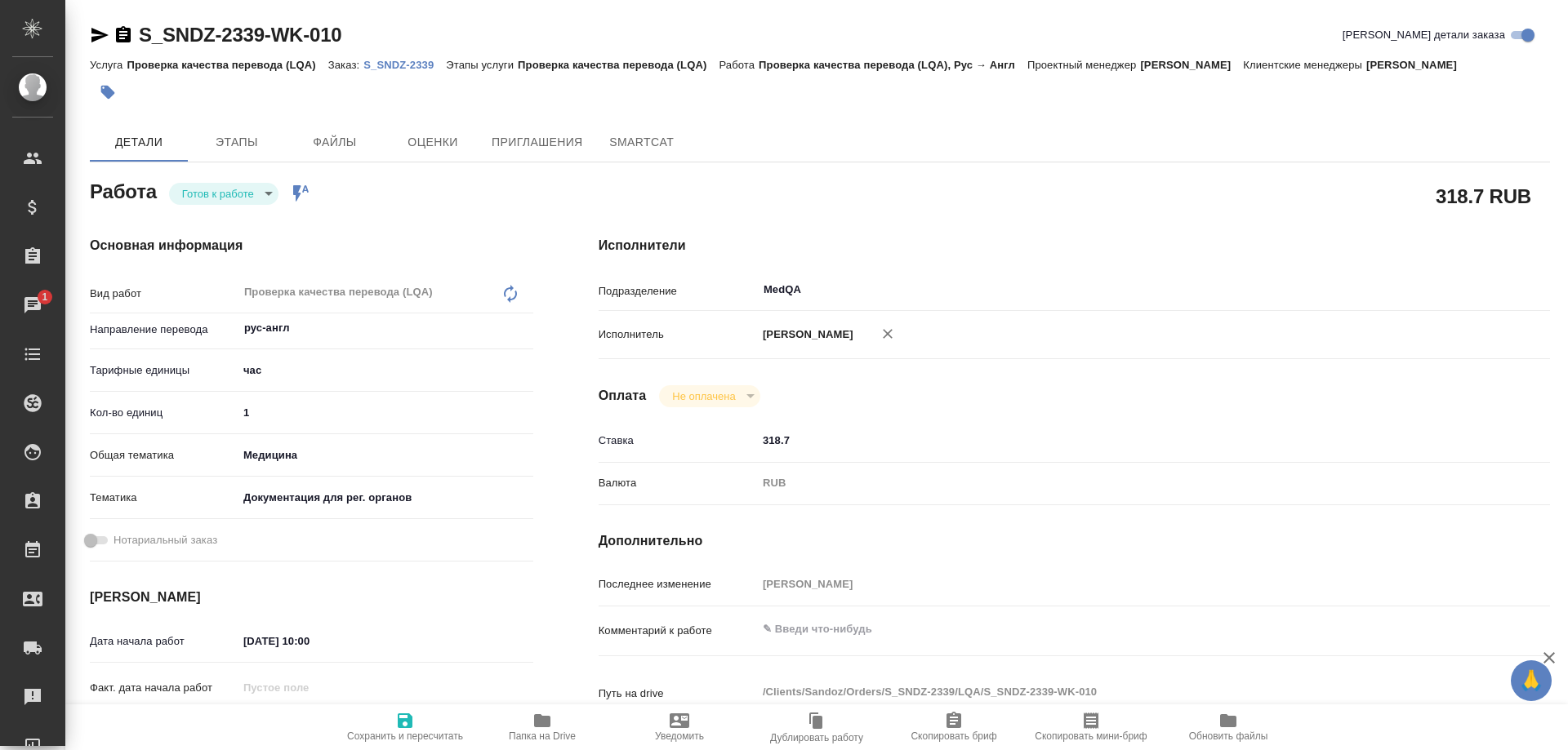
click at [222, 202] on body "🙏 .cls-1 fill:#fff; AWATERA Solovyova Elena Клиенты Спецификации Заказы 1 Чаты …" at bounding box center [784, 375] width 1568 height 750
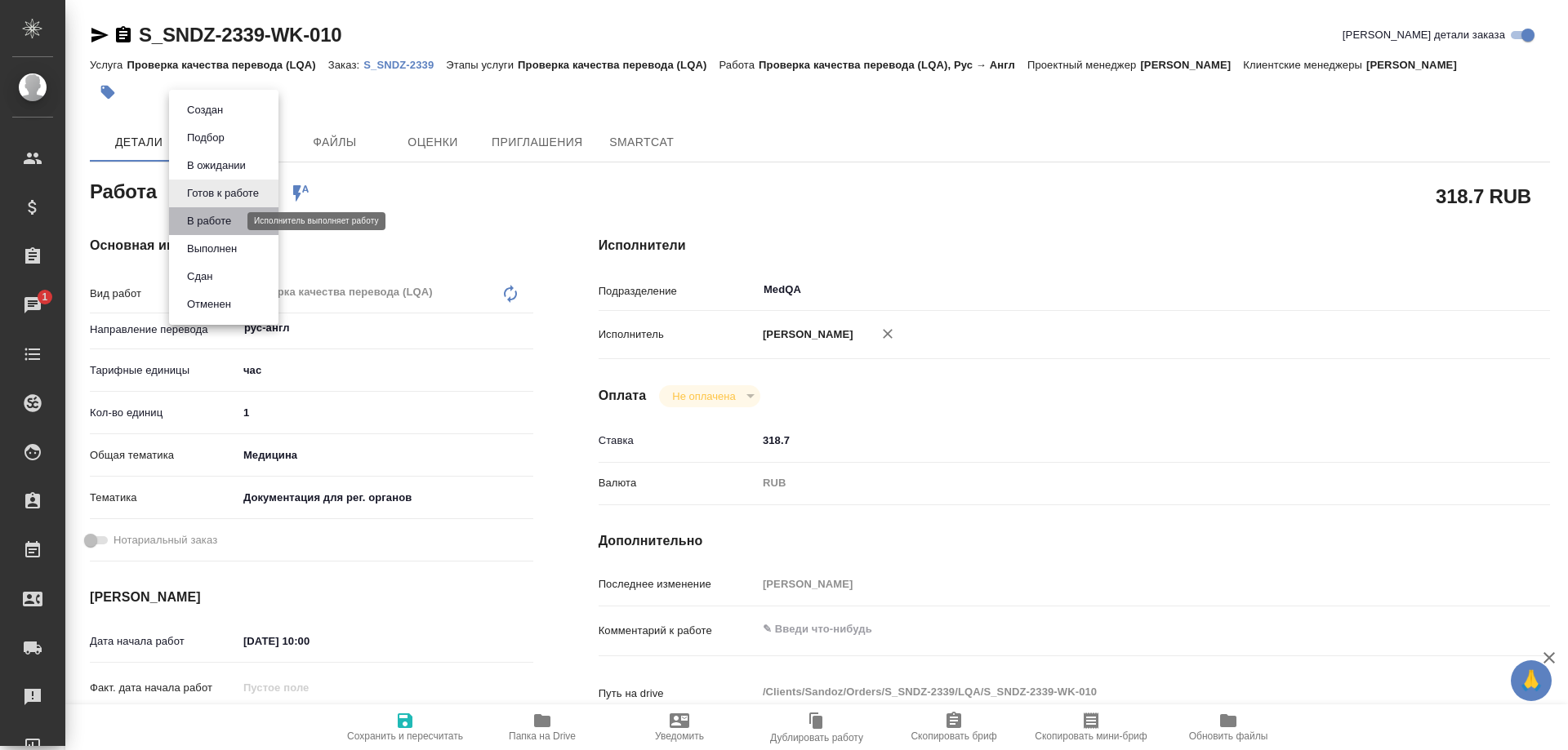
click at [226, 225] on button "В работе" at bounding box center [210, 221] width 54 height 18
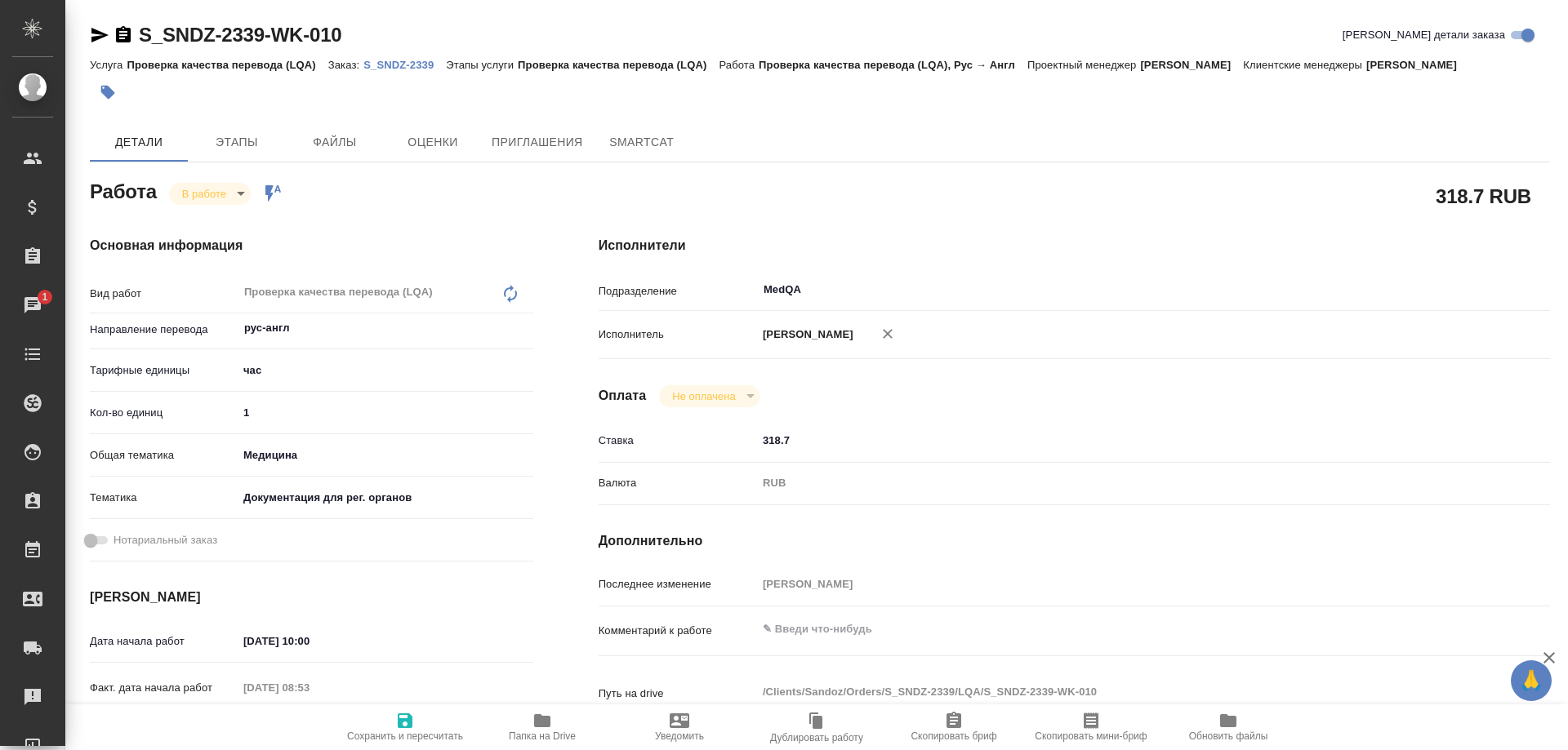
type textarea "x"
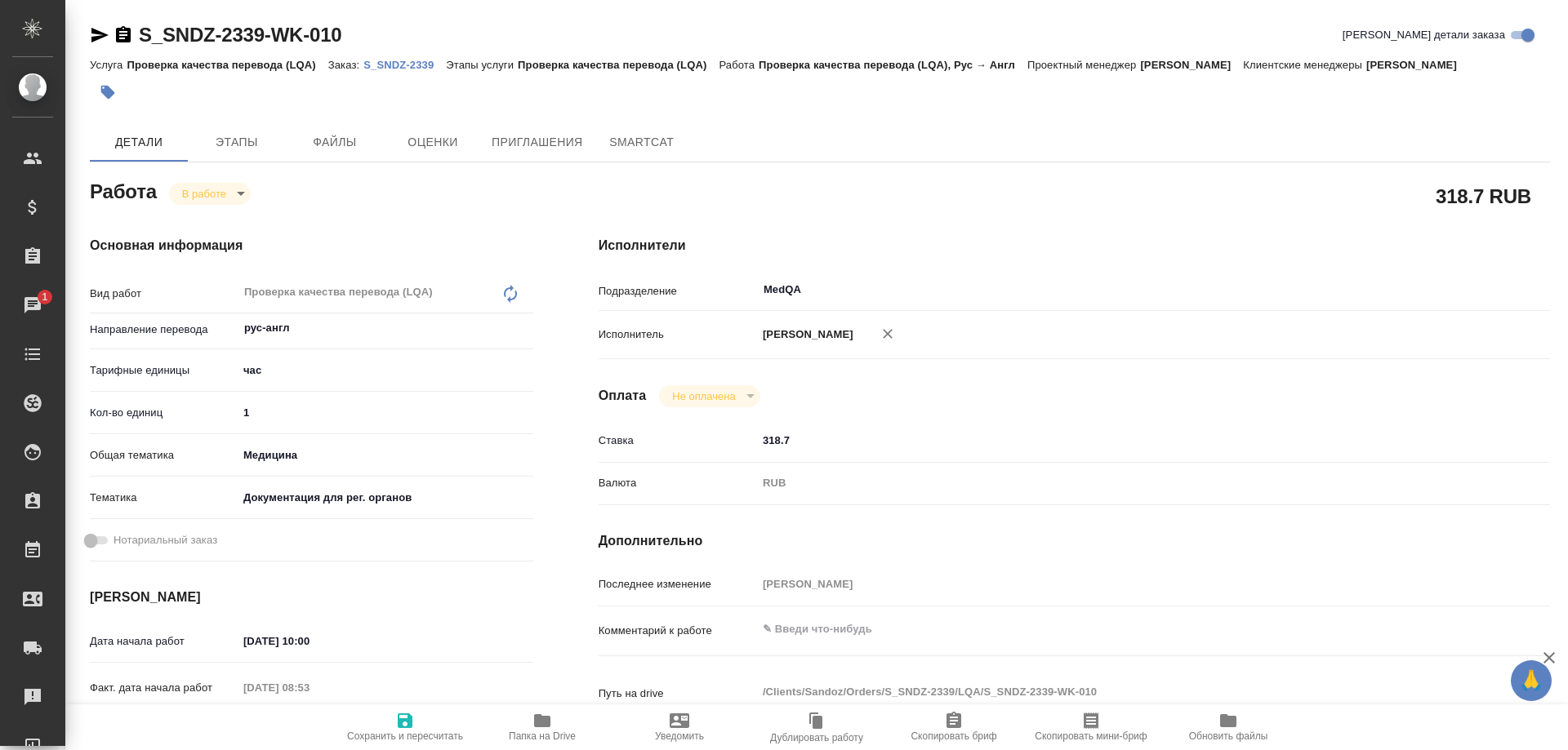
type textarea "x"
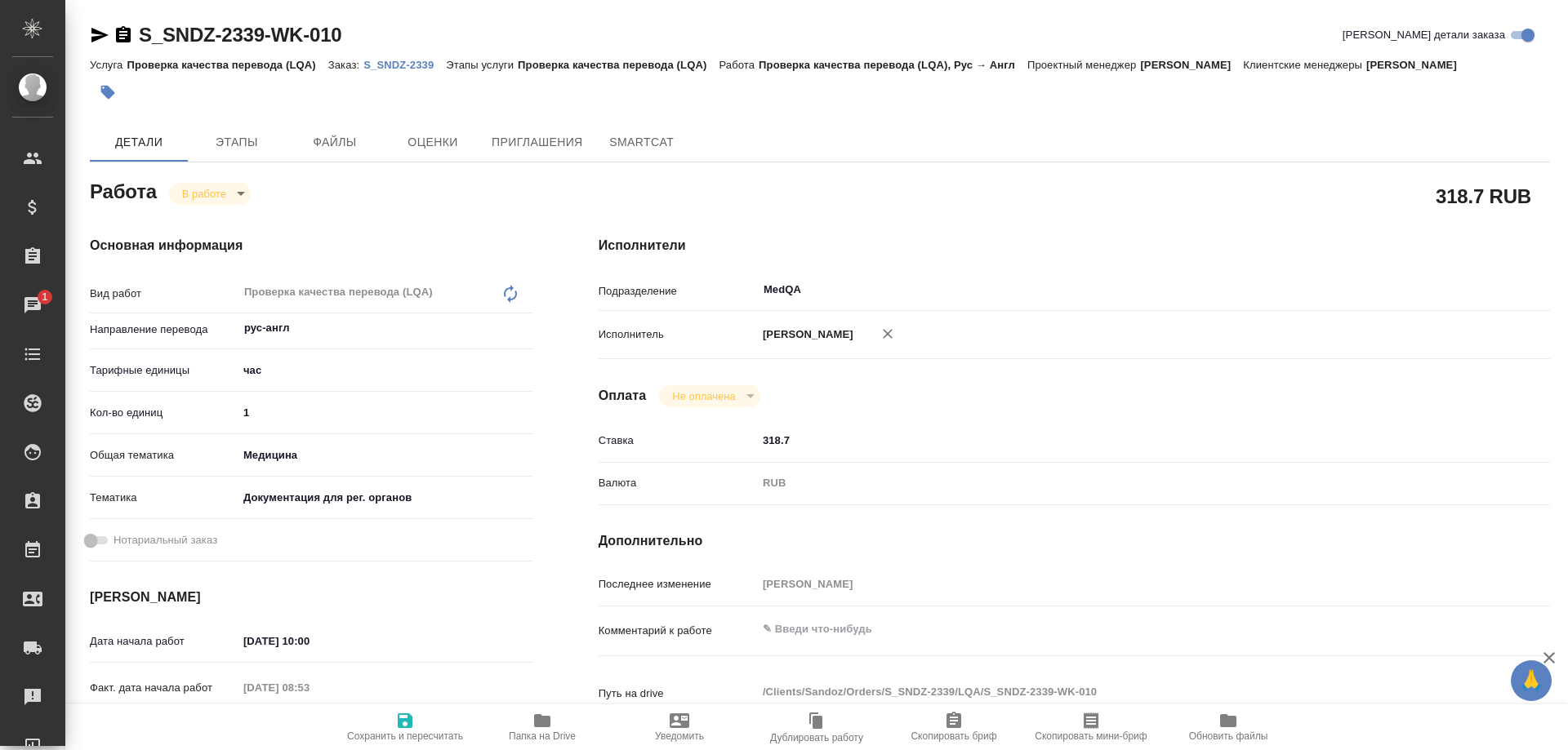
type textarea "x"
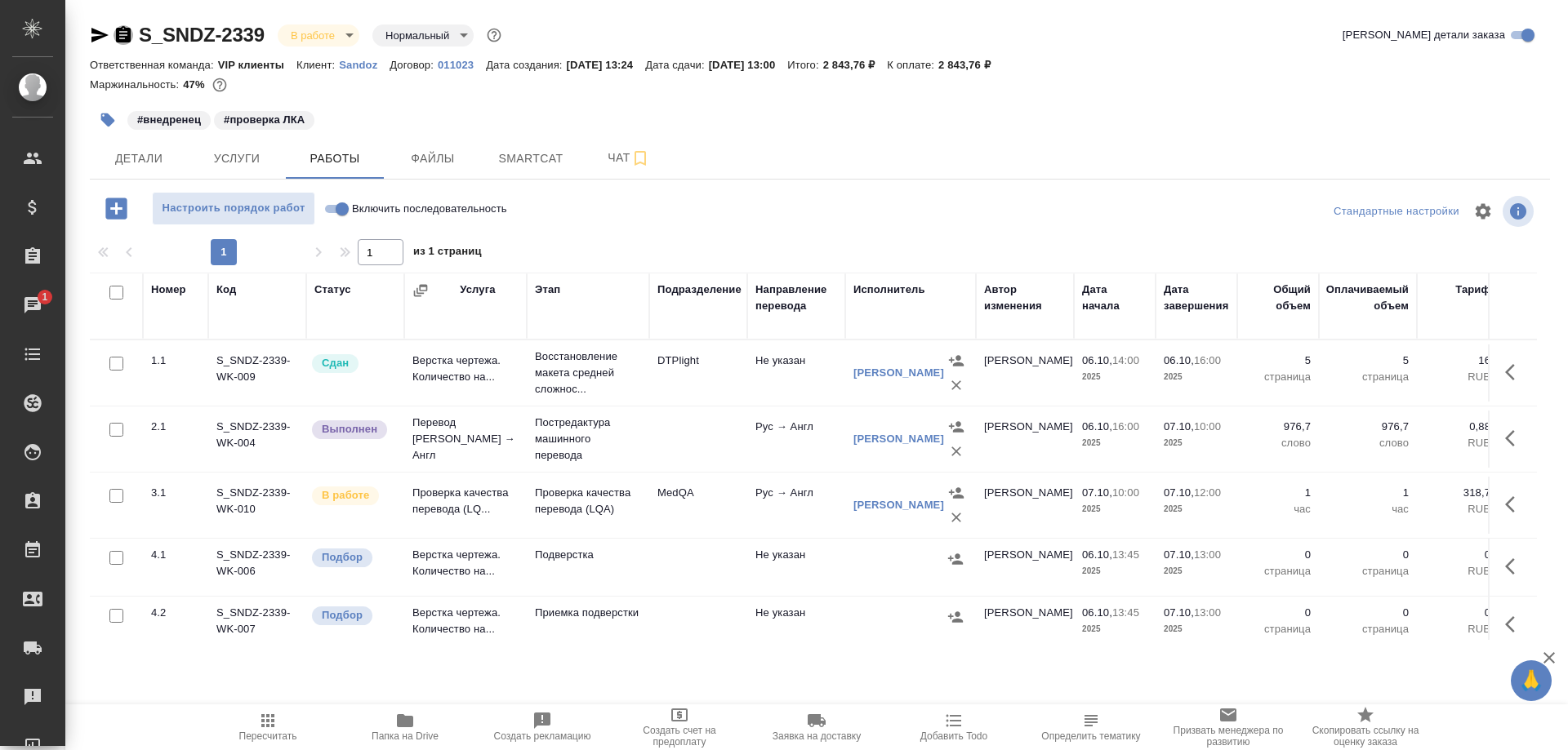
click at [121, 40] on icon "button" at bounding box center [124, 34] width 15 height 17
